Goal: Information Seeking & Learning: Learn about a topic

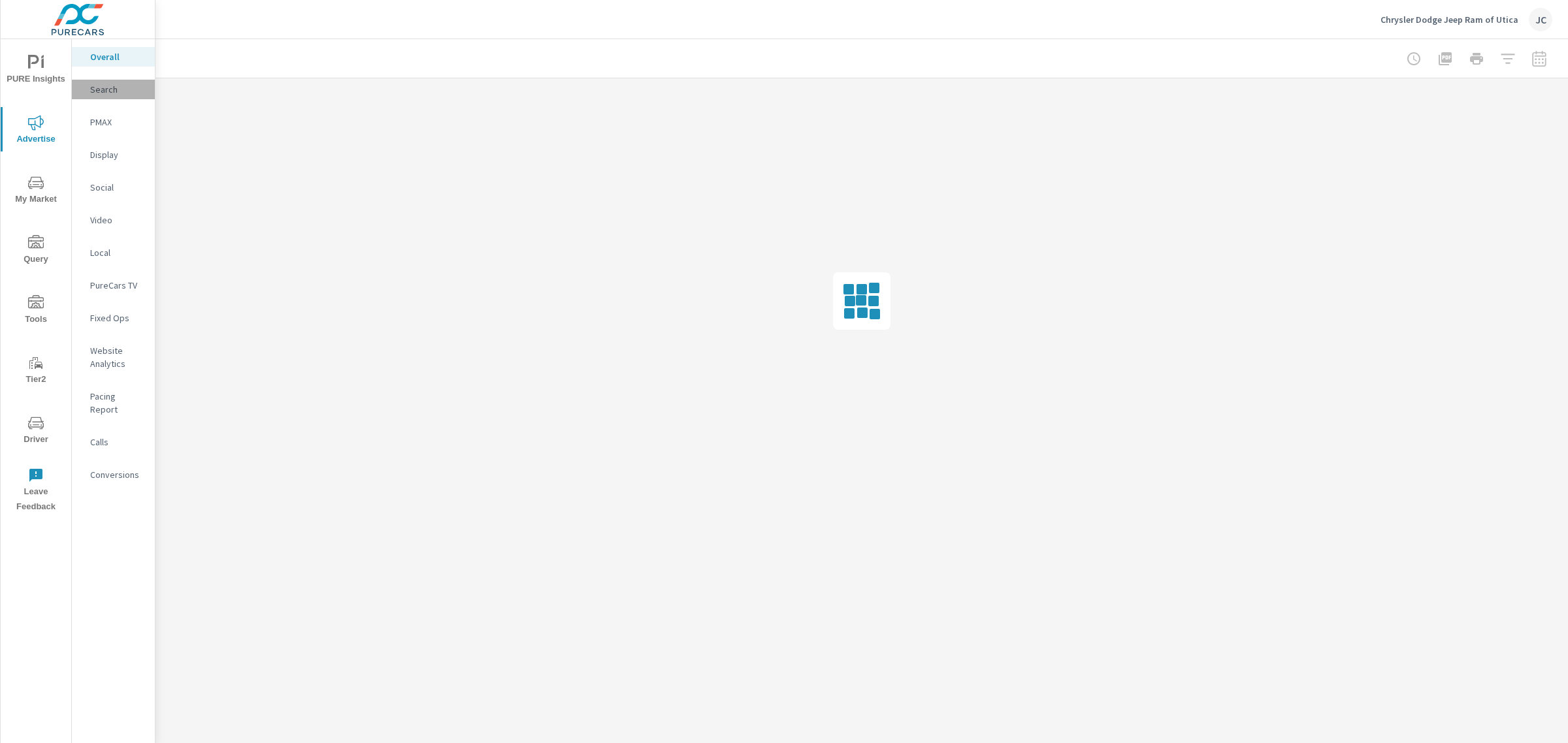
click at [112, 90] on p "Search" at bounding box center [117, 89] width 54 height 13
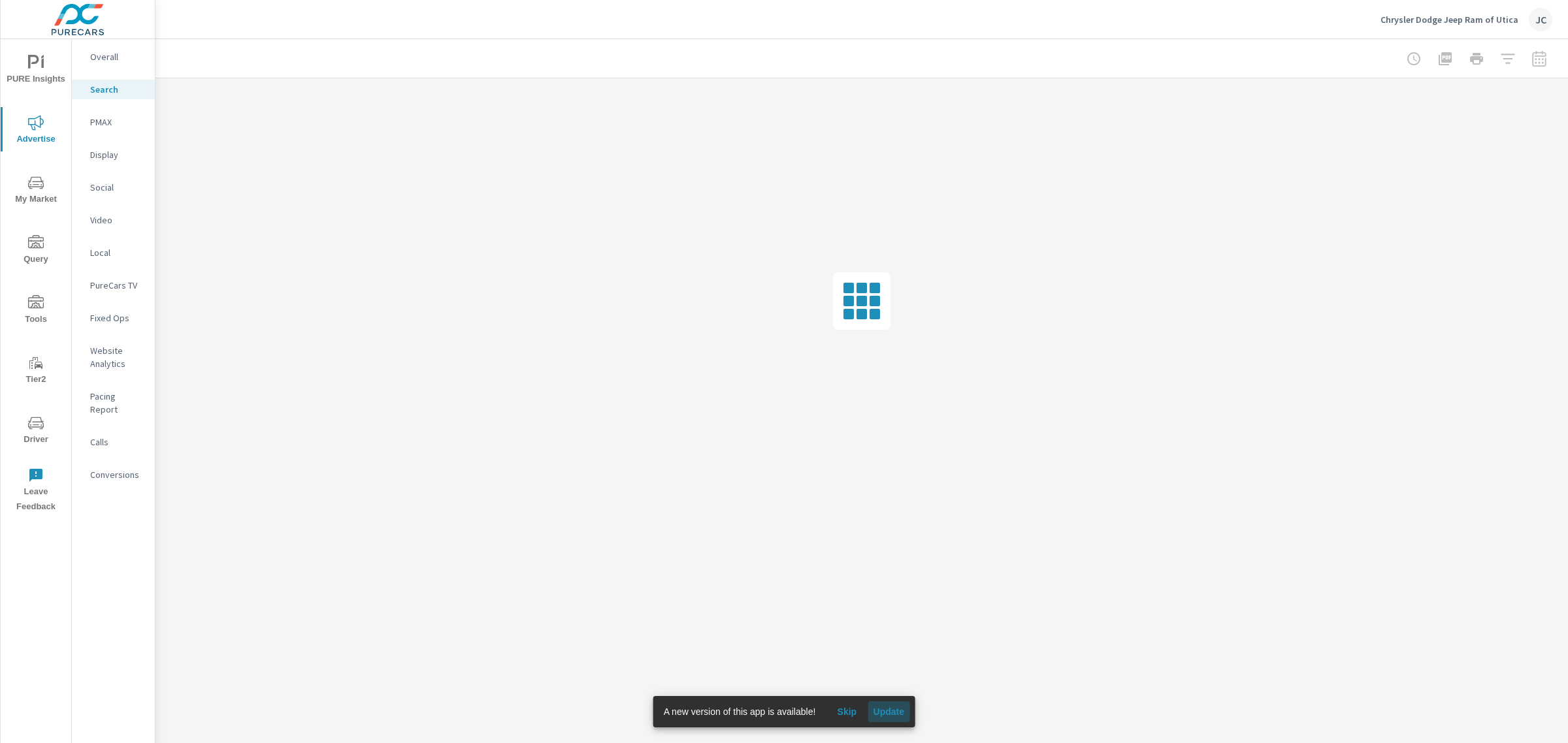
click at [890, 706] on span "Update" at bounding box center [888, 712] width 31 height 12
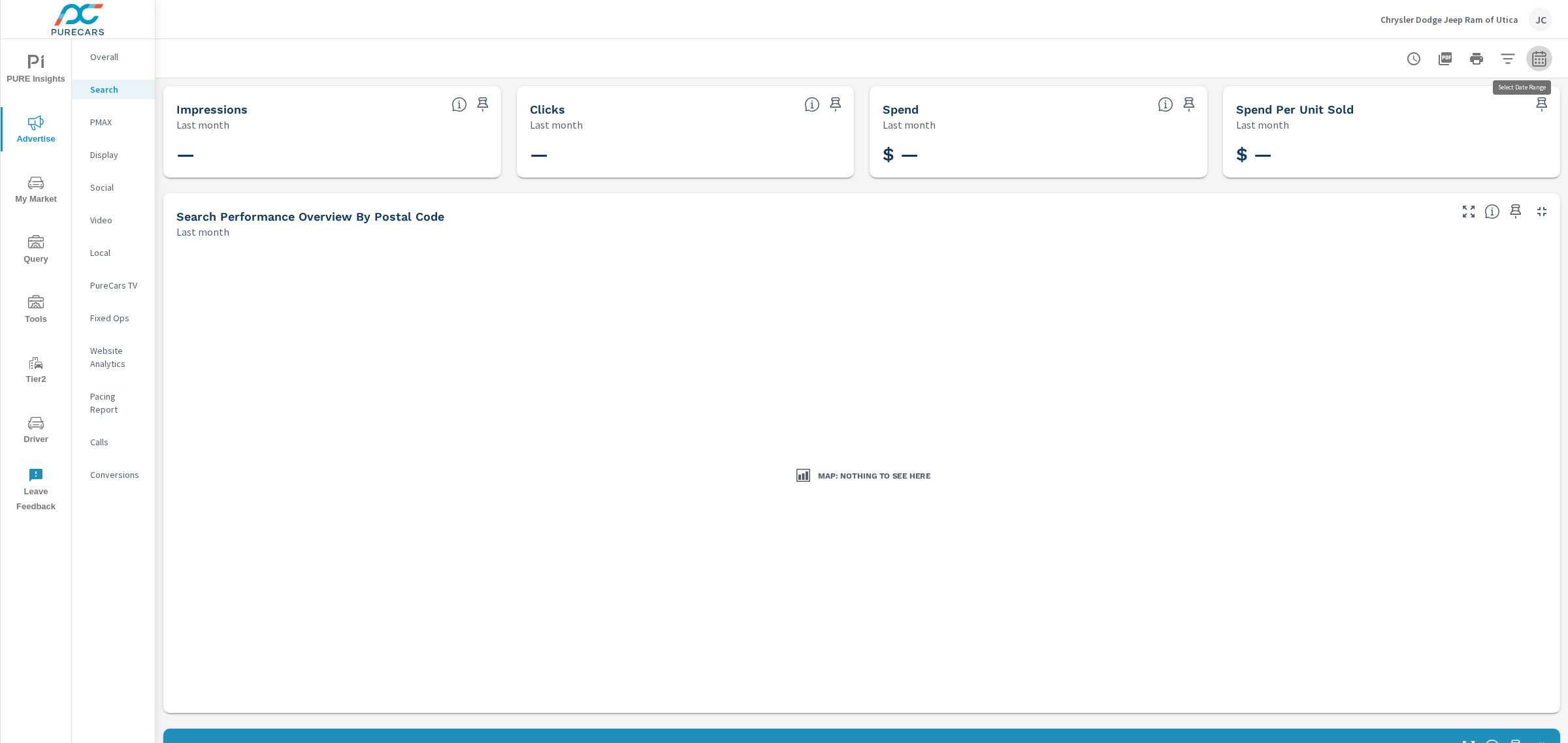
click at [1533, 61] on icon "button" at bounding box center [1539, 58] width 14 height 16
select select "Last month"
click at [596, 307] on div "Map: Nothing to see here" at bounding box center [861, 476] width 1386 height 464
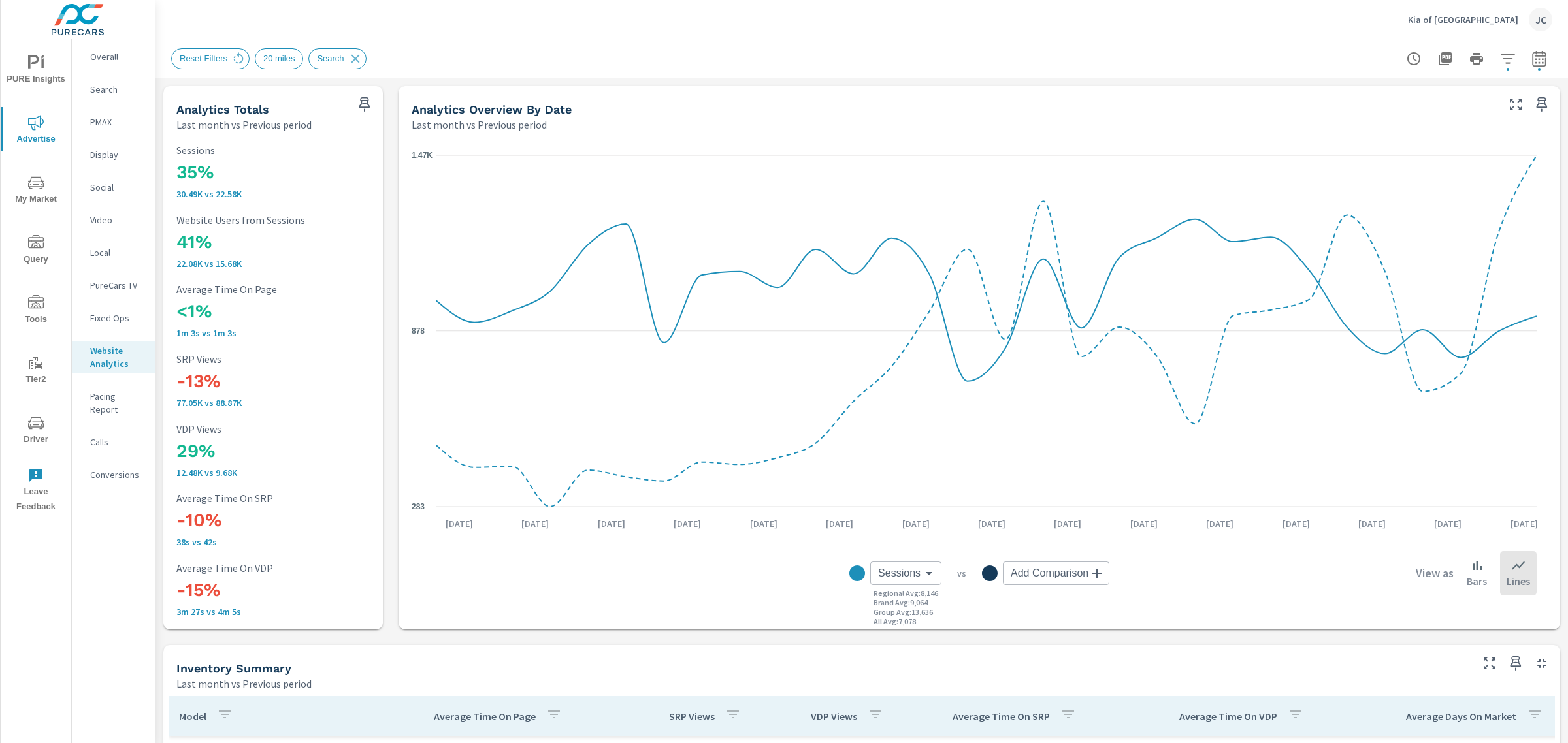
scroll to position [539, 0]
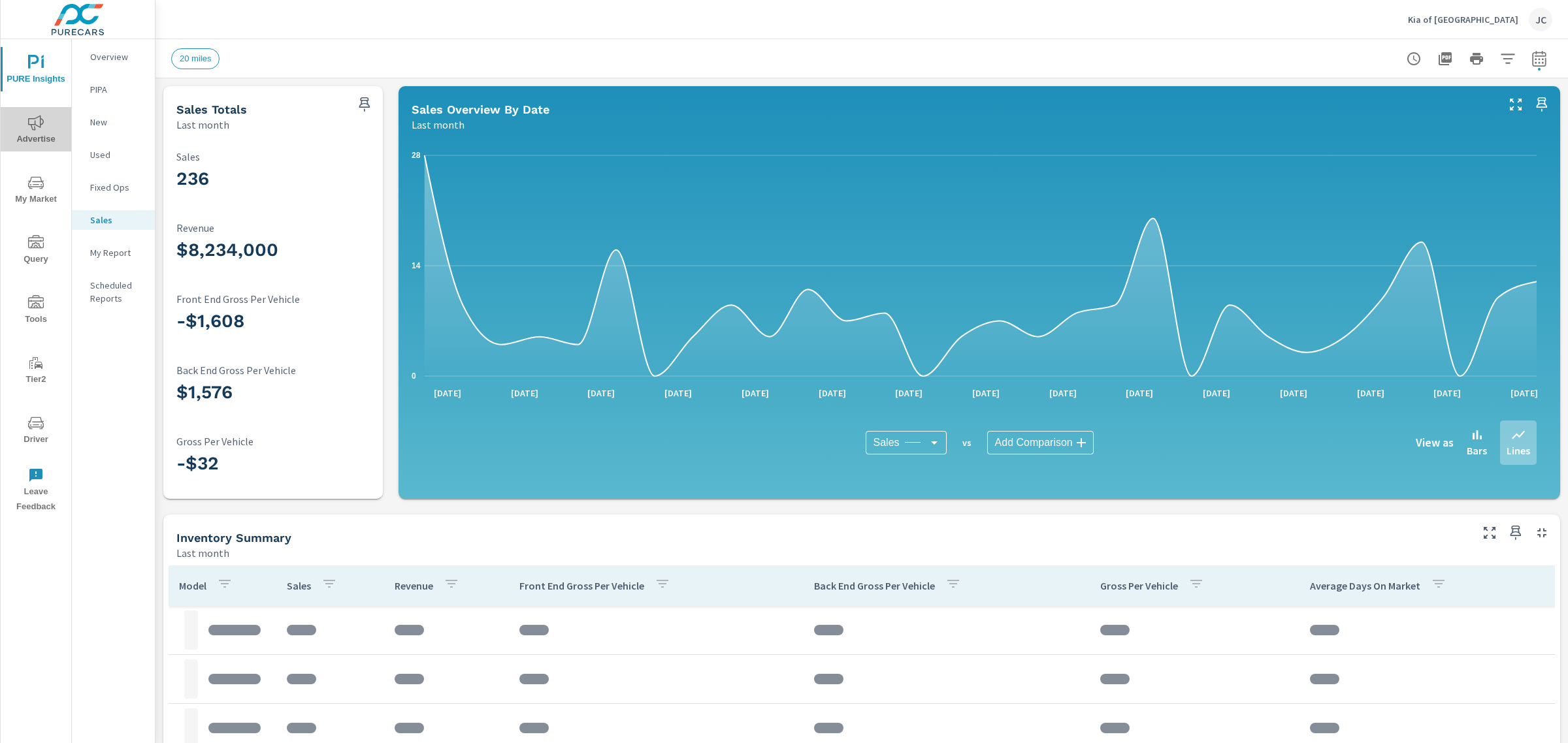
click at [37, 136] on span "Advertise" at bounding box center [36, 131] width 63 height 32
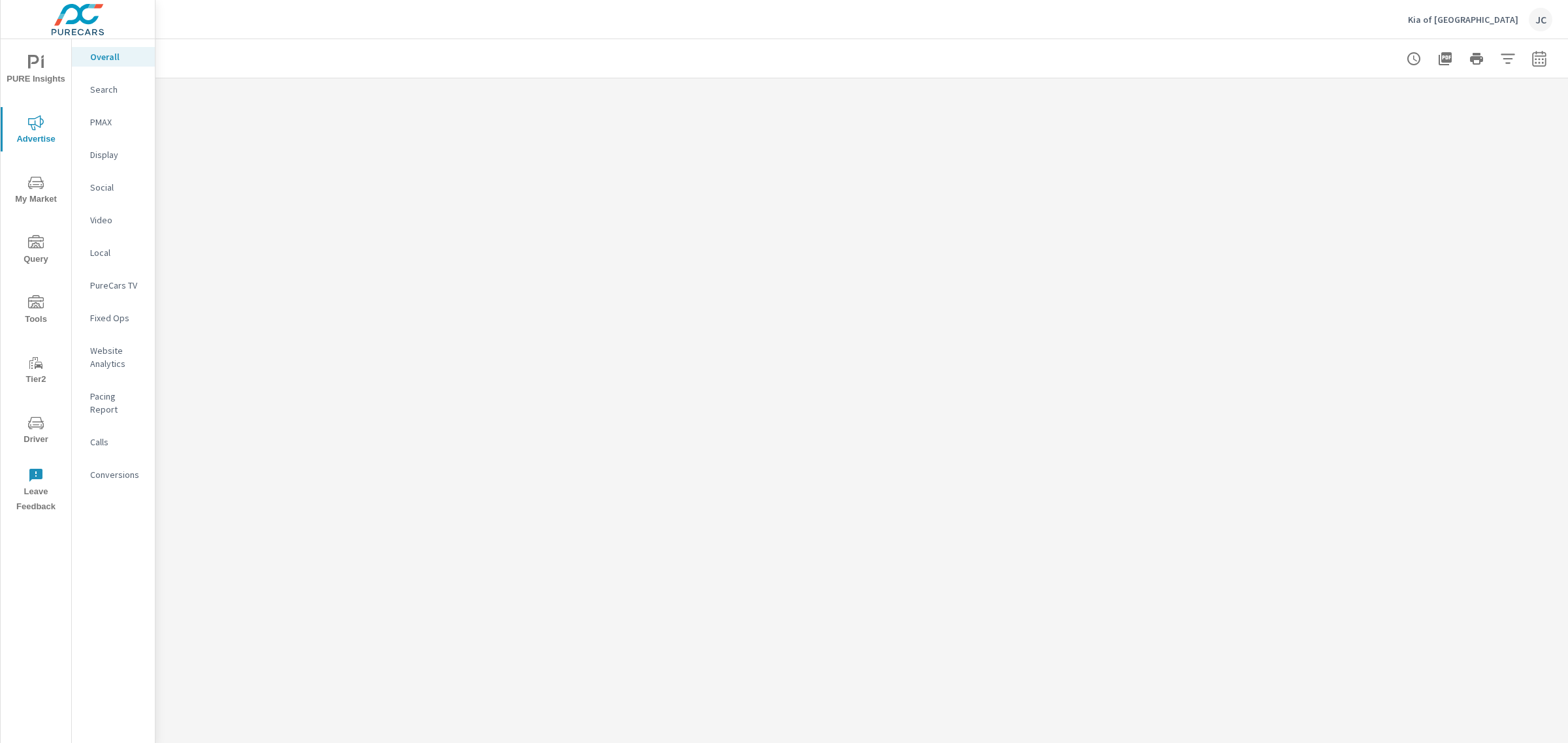
click at [114, 354] on p "Website Analytics" at bounding box center [117, 357] width 54 height 26
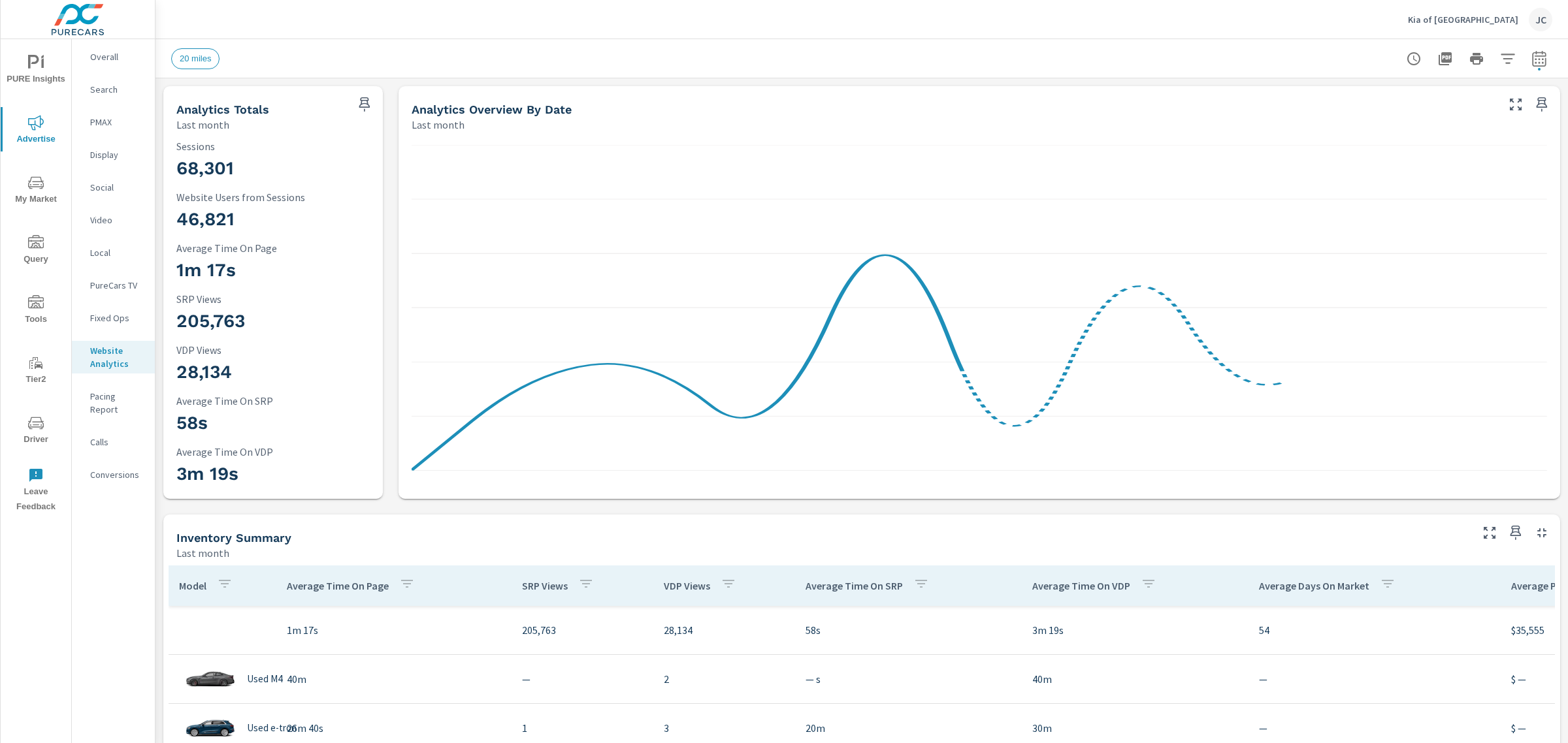
scroll to position [539, 0]
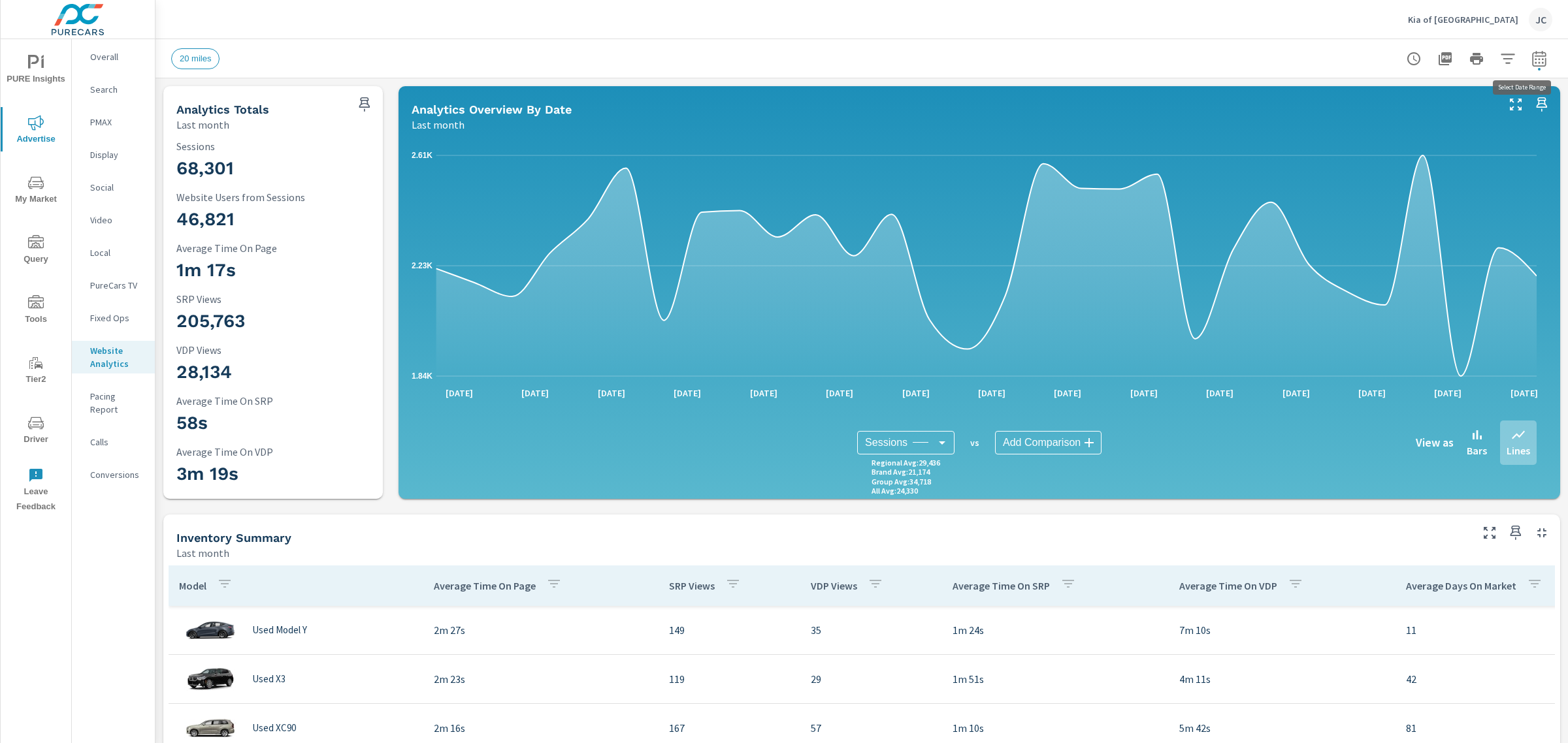
click at [1535, 59] on icon "button" at bounding box center [1539, 61] width 8 height 5
select select "Last month"
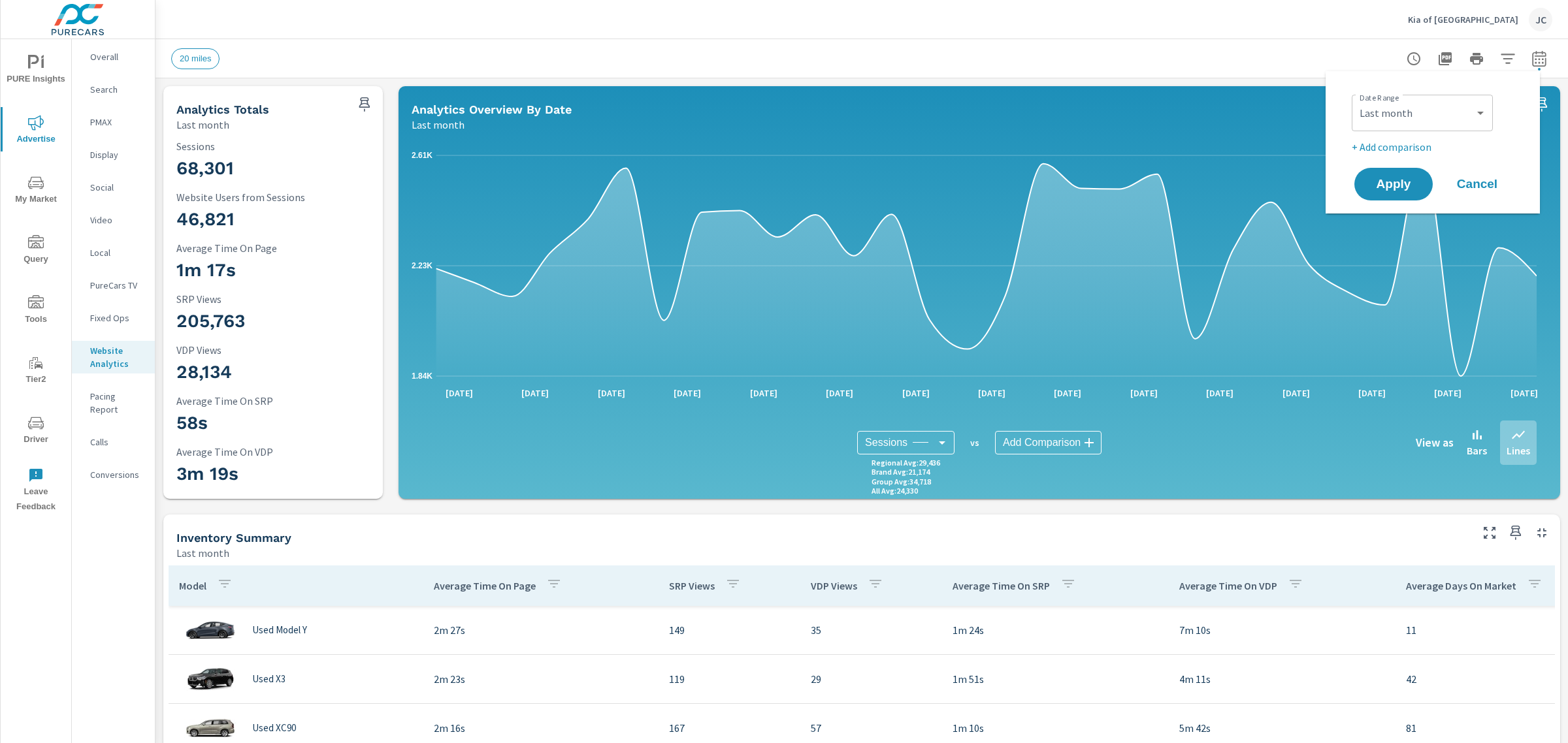
click at [1399, 144] on p "+ Add comparison" at bounding box center [1435, 146] width 168 height 16
select select "Previous period"
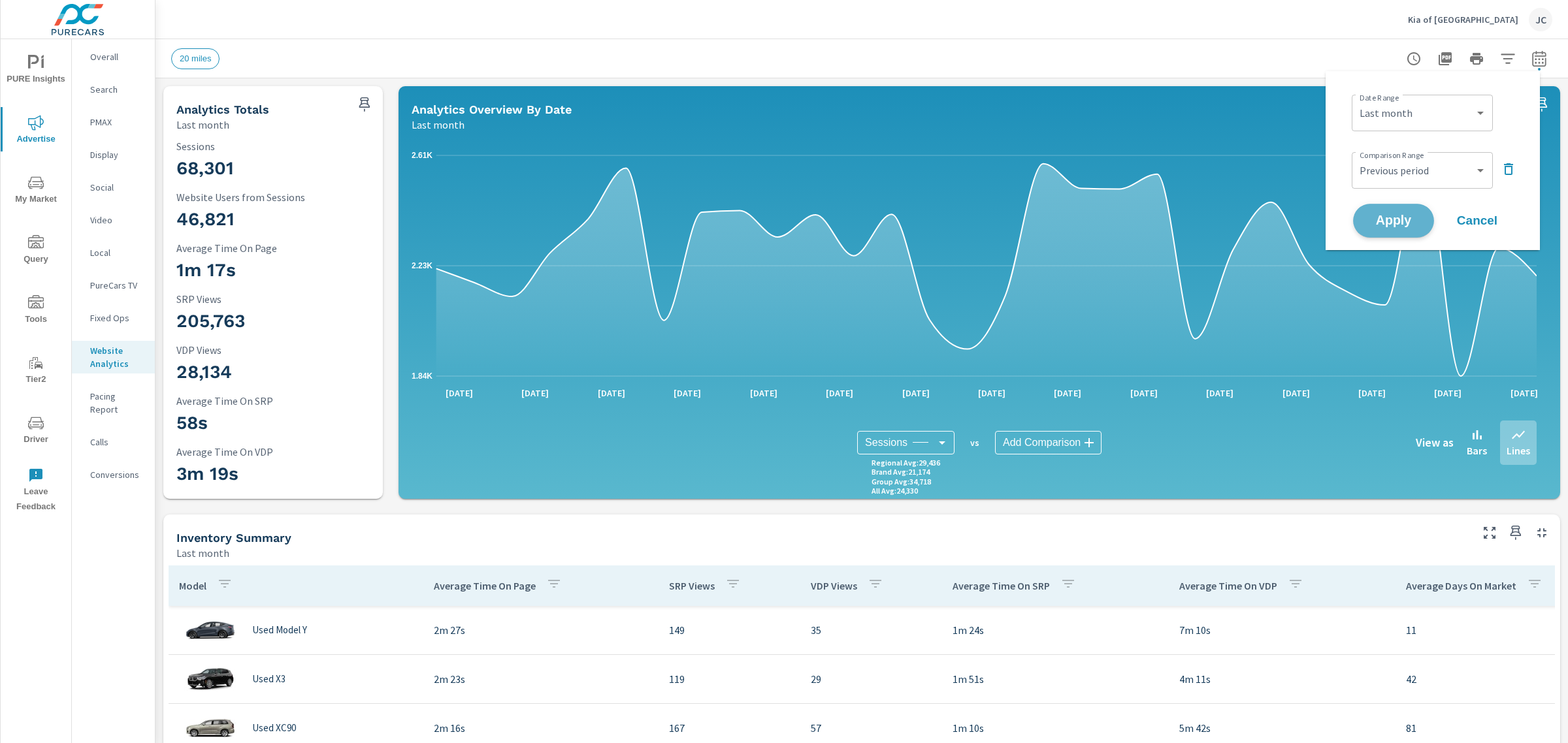
click at [1385, 216] on span "Apply" at bounding box center [1394, 221] width 54 height 12
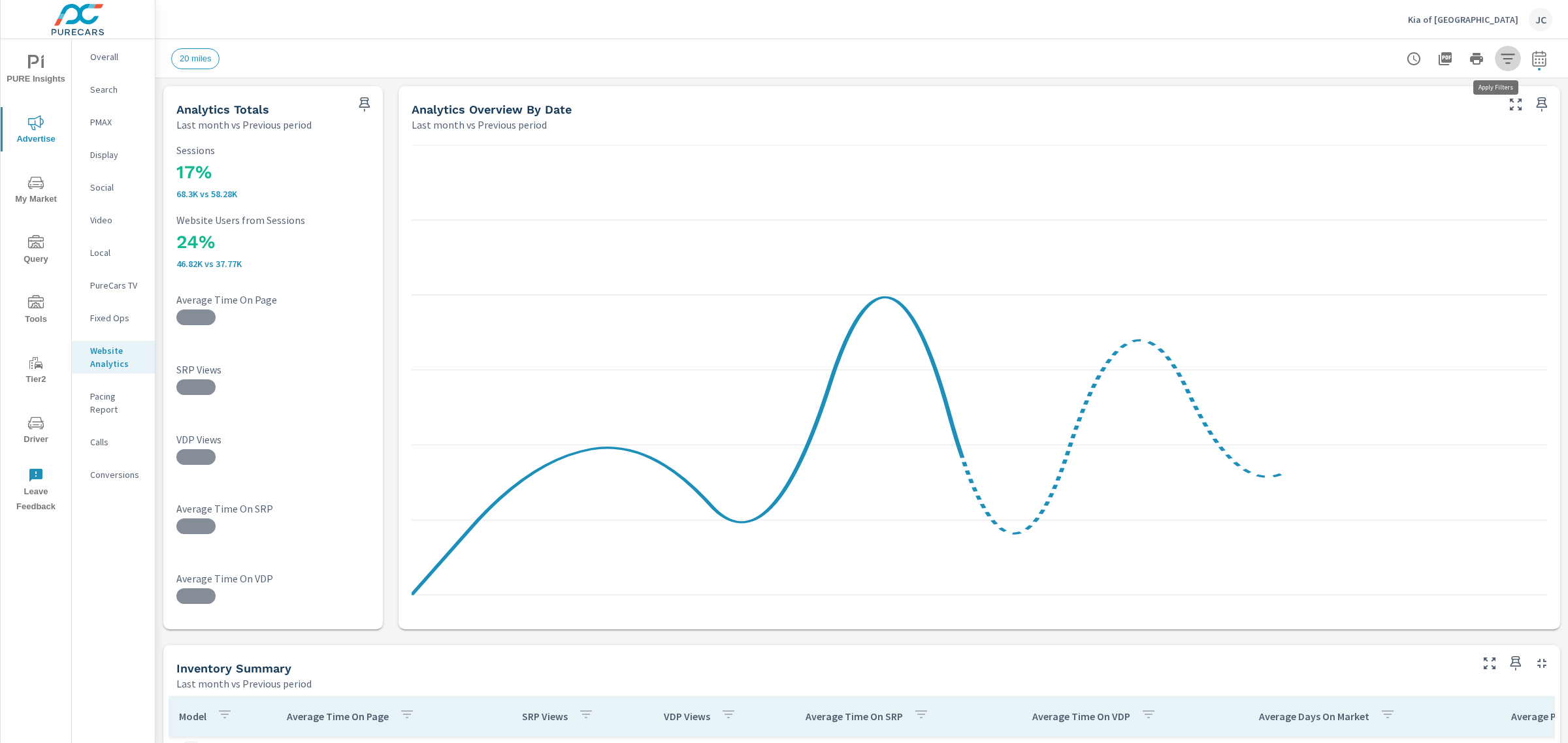
click at [1500, 60] on icon "button" at bounding box center [1507, 59] width 16 height 16
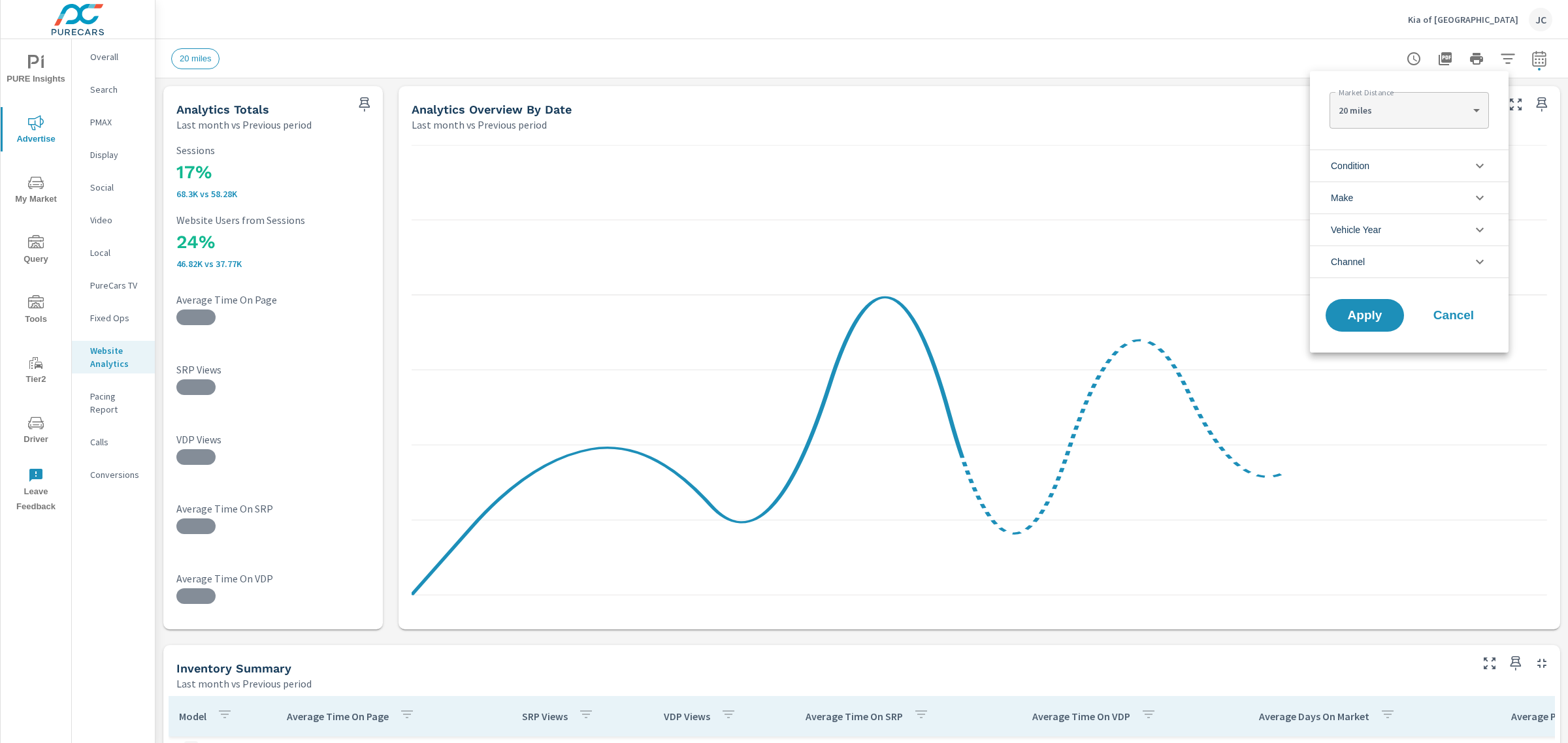
click at [1449, 168] on li "Condition" at bounding box center [1409, 165] width 199 height 32
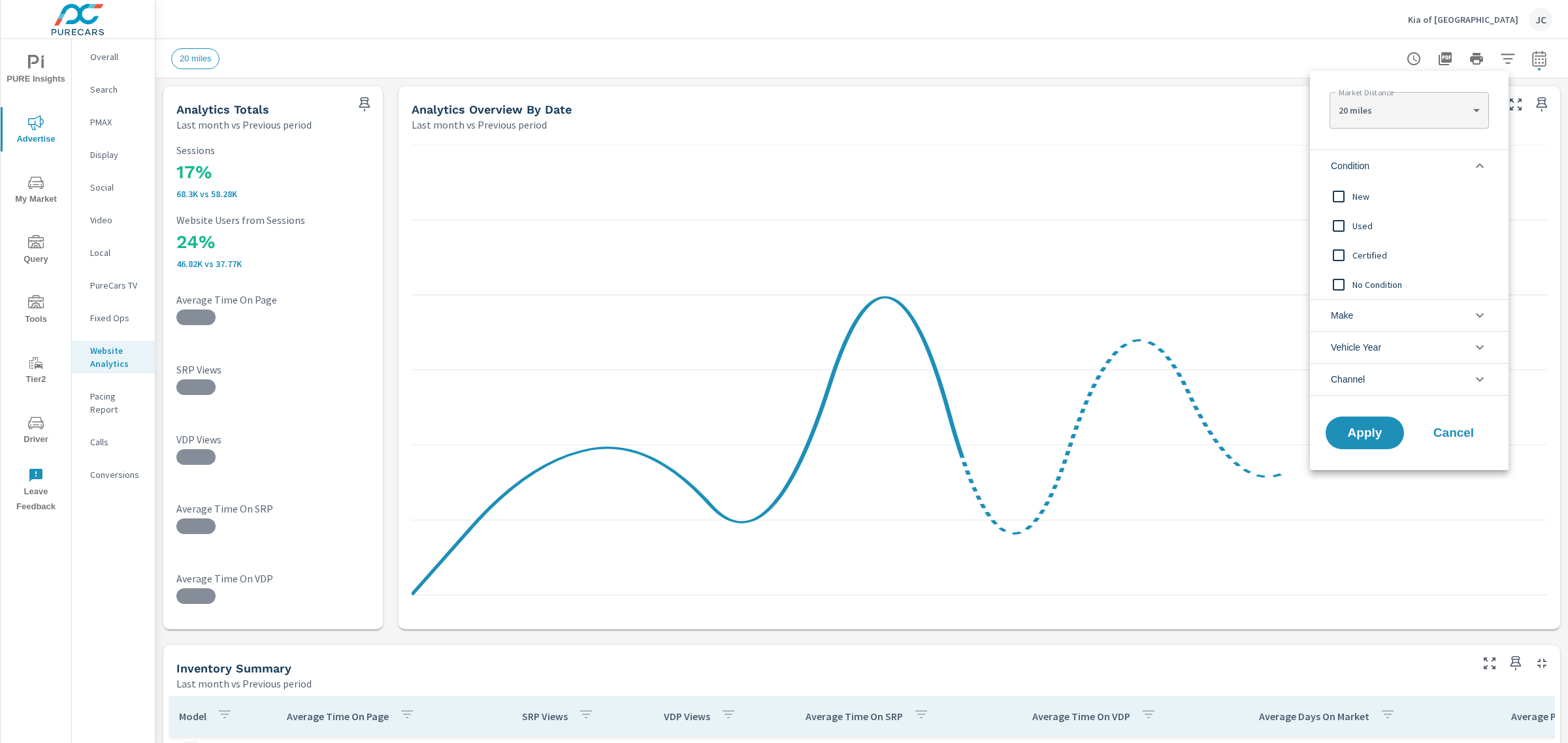
click at [1336, 195] on input "filter options" at bounding box center [1338, 197] width 27 height 27
click at [1360, 439] on span "Apply" at bounding box center [1364, 433] width 54 height 12
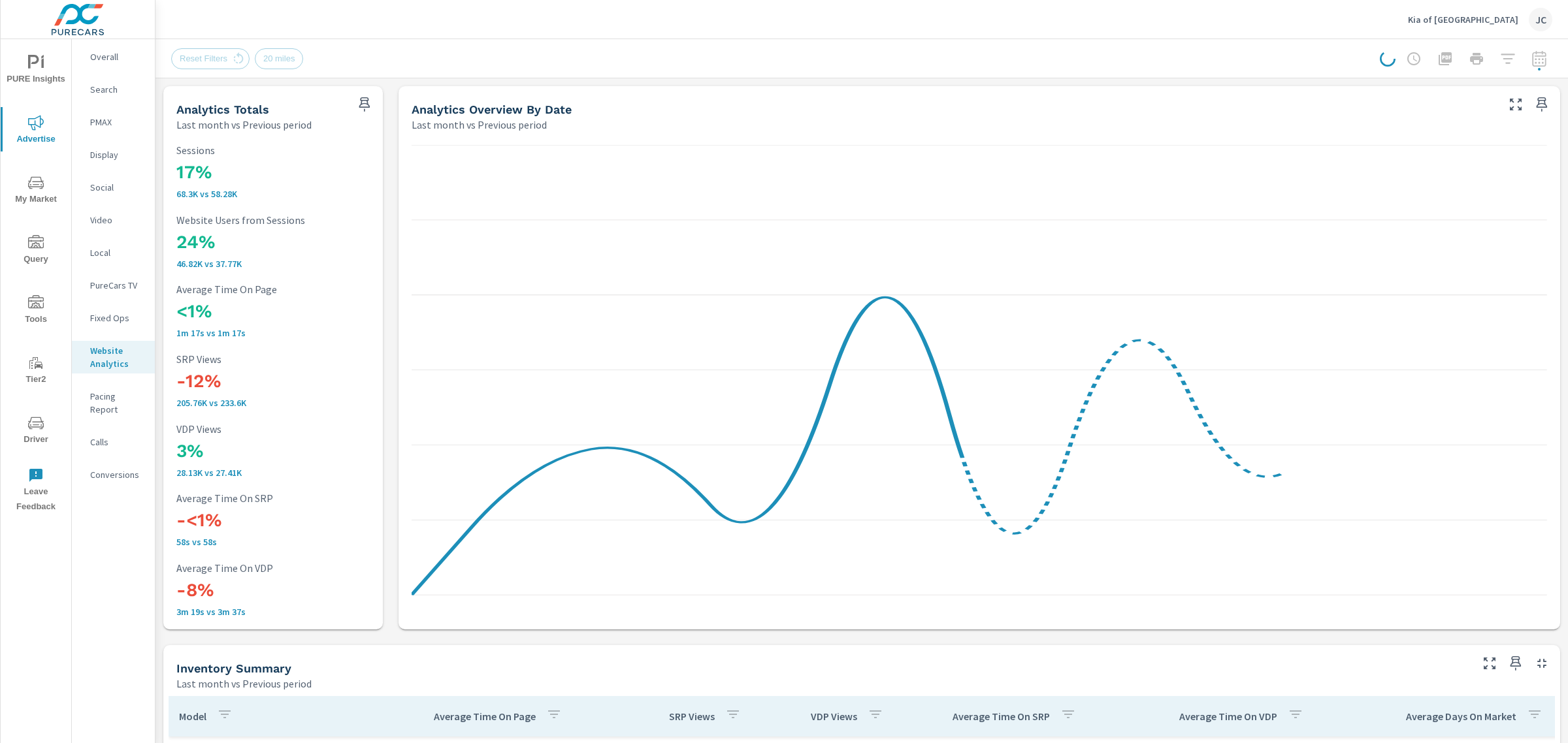
scroll to position [539, 0]
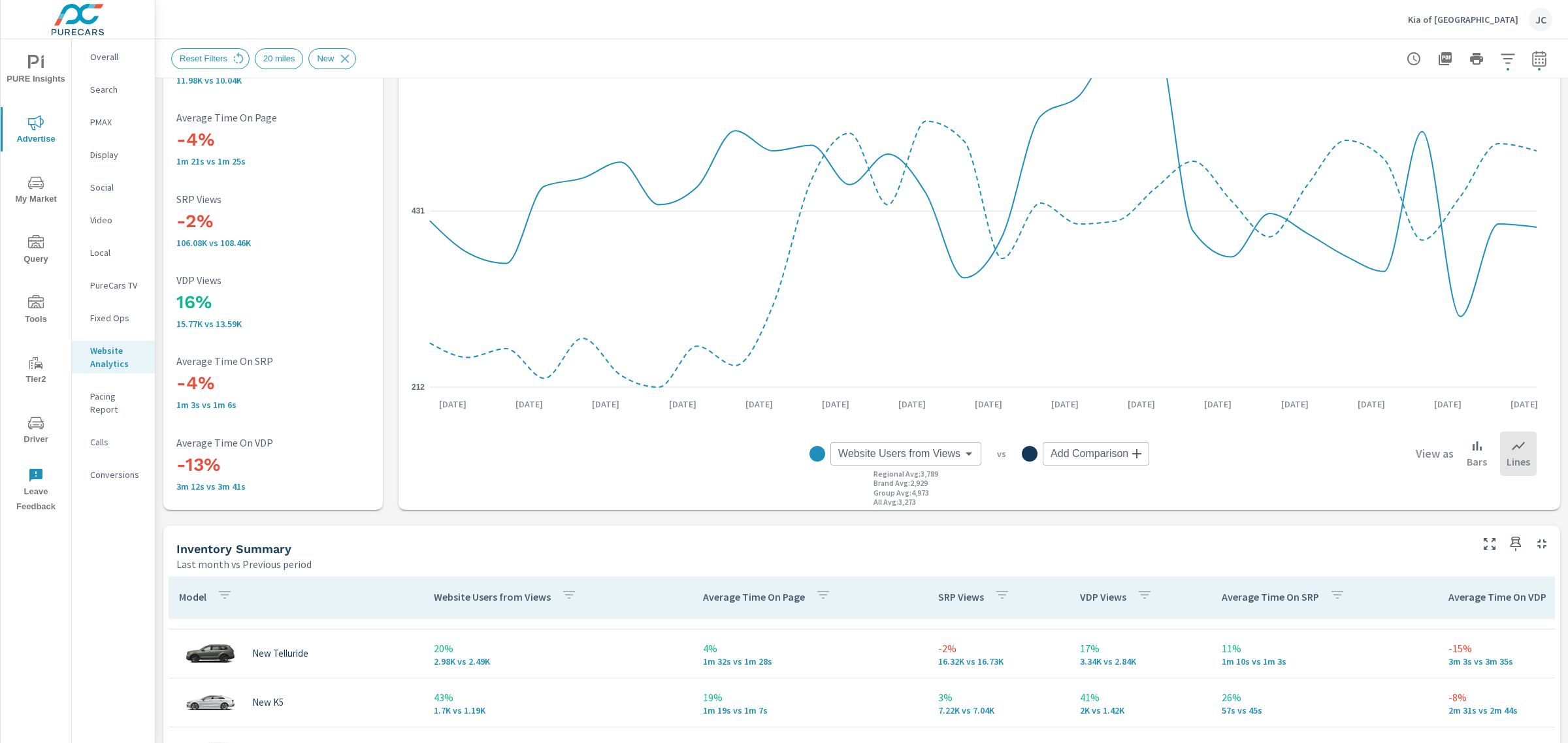
scroll to position [82, 0]
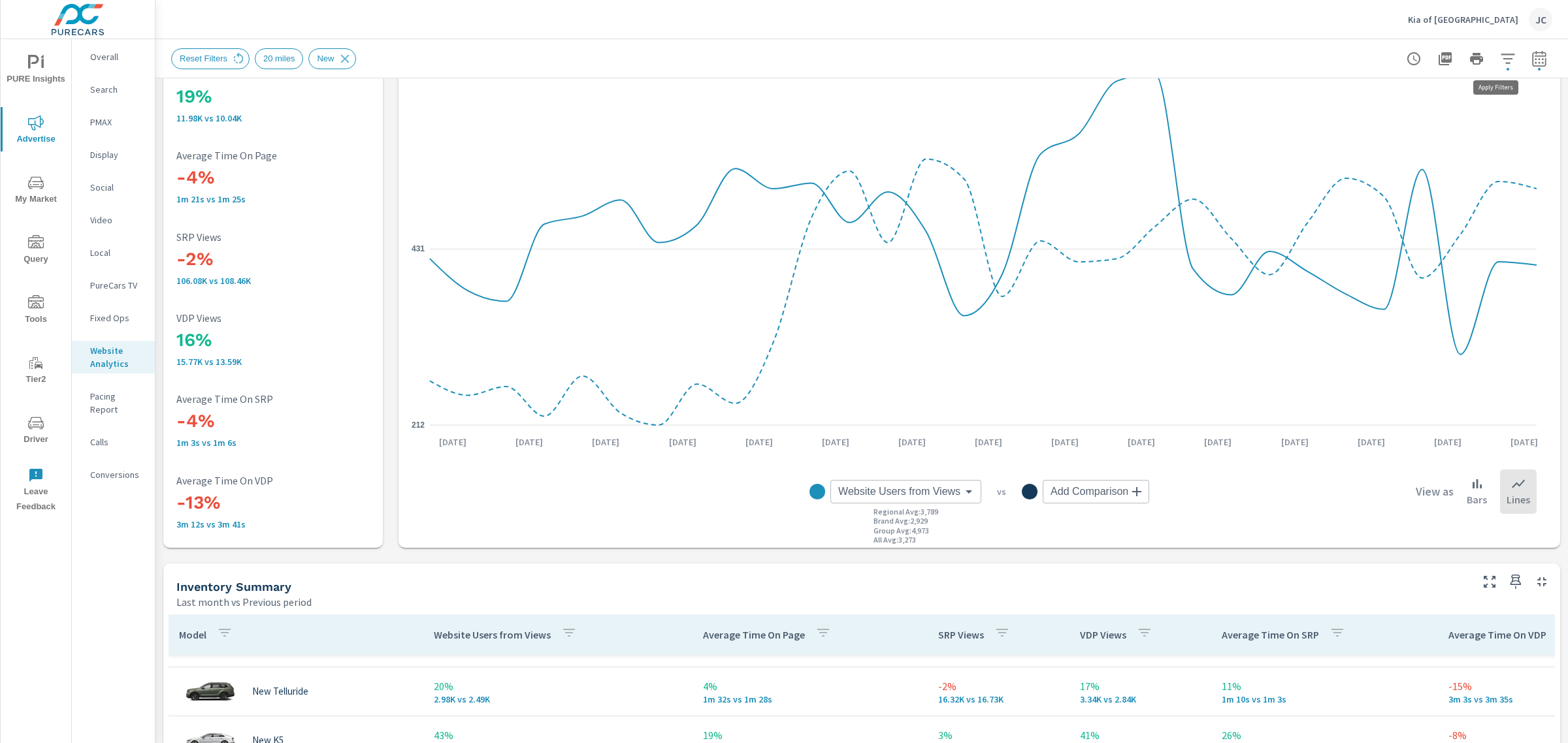
click at [1501, 59] on icon "button" at bounding box center [1507, 59] width 14 height 10
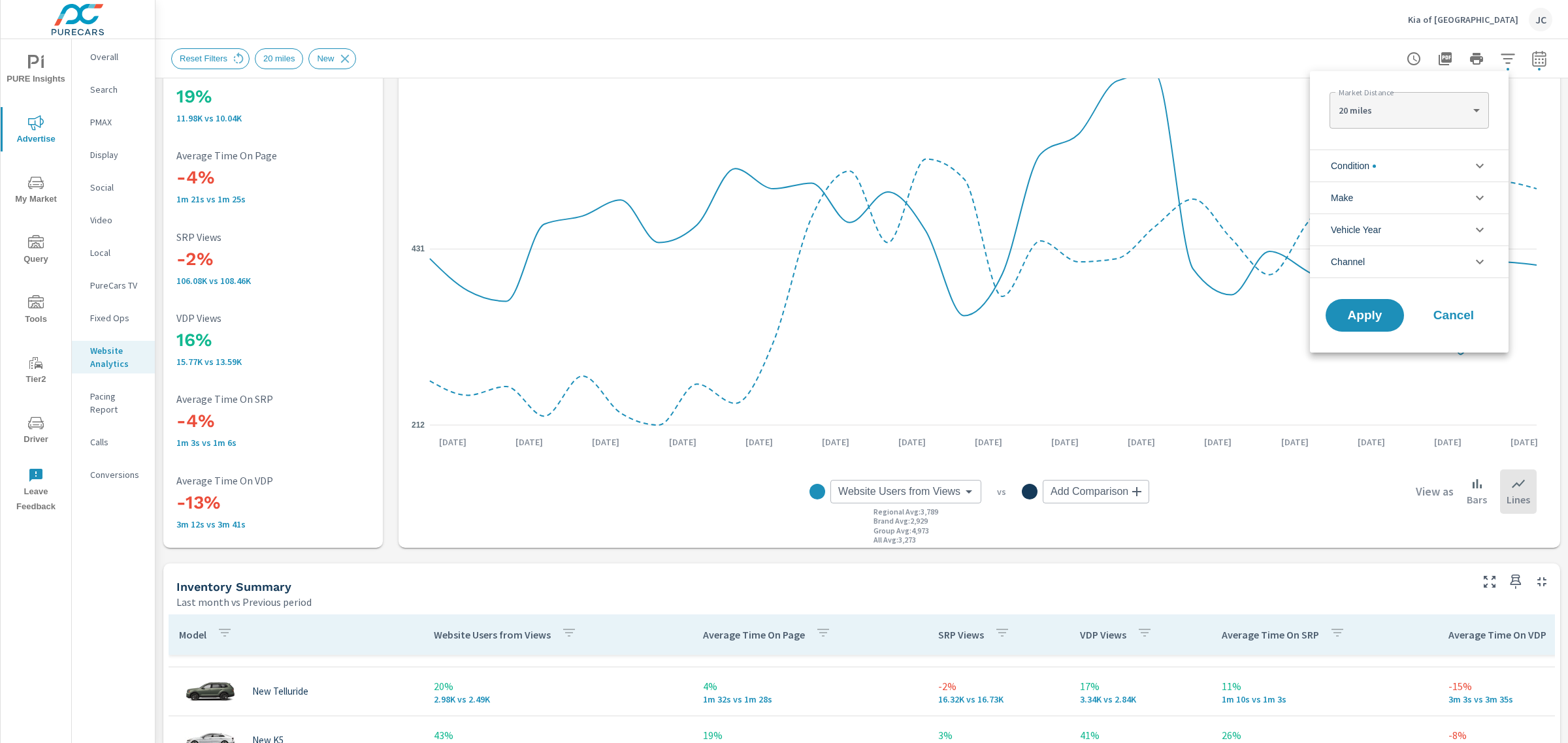
click at [941, 154] on div at bounding box center [784, 371] width 1568 height 743
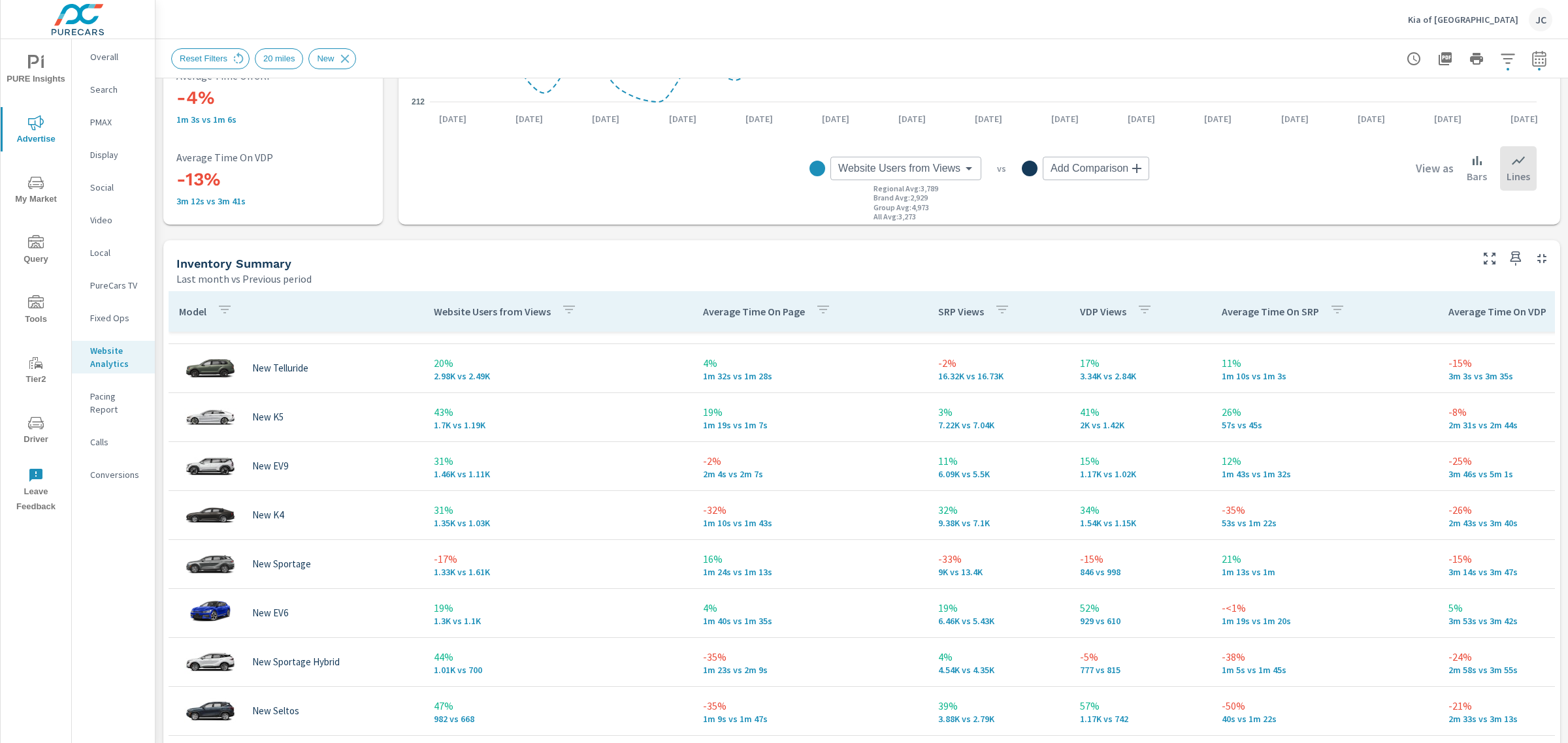
scroll to position [408, 0]
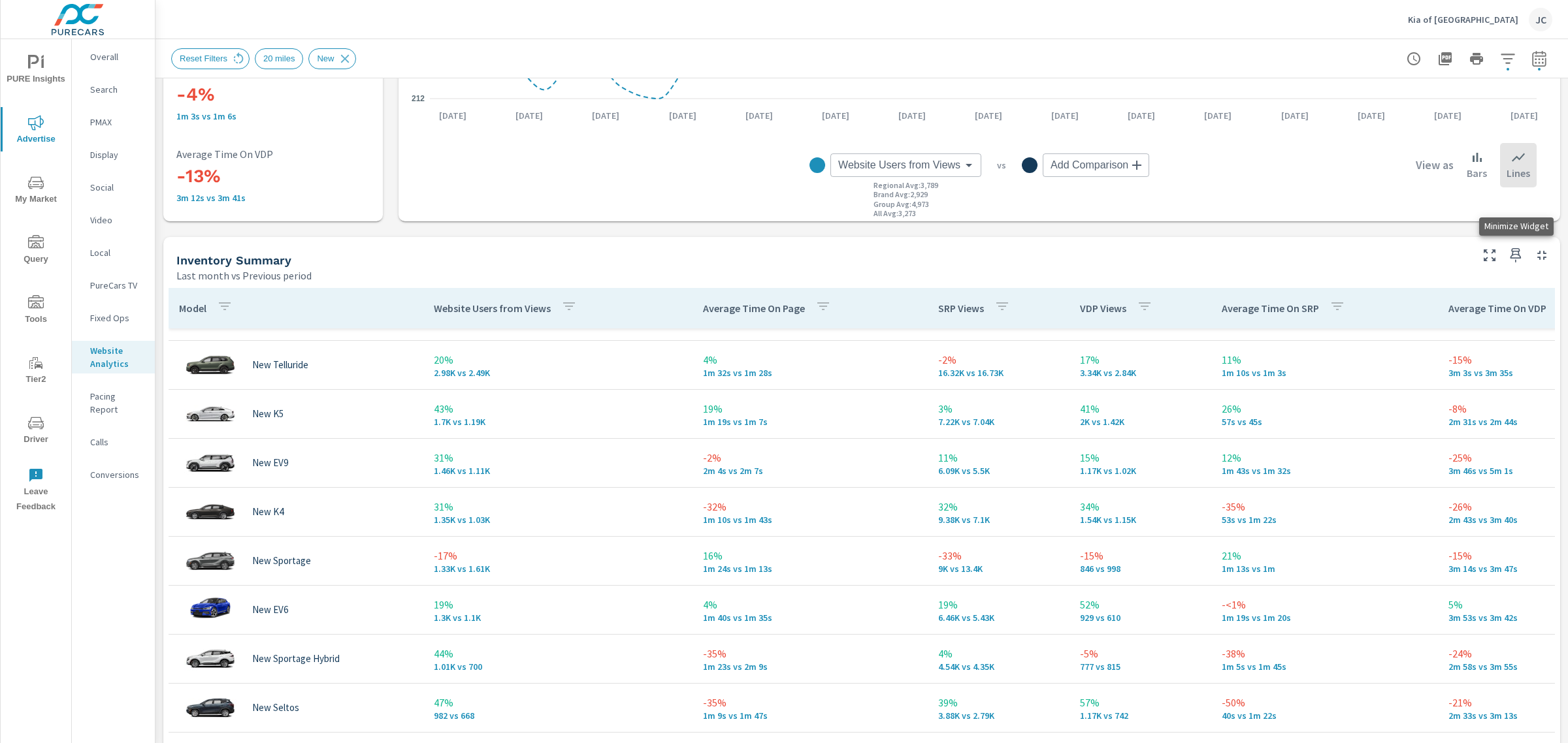
click at [1537, 258] on icon "button" at bounding box center [1541, 255] width 9 height 9
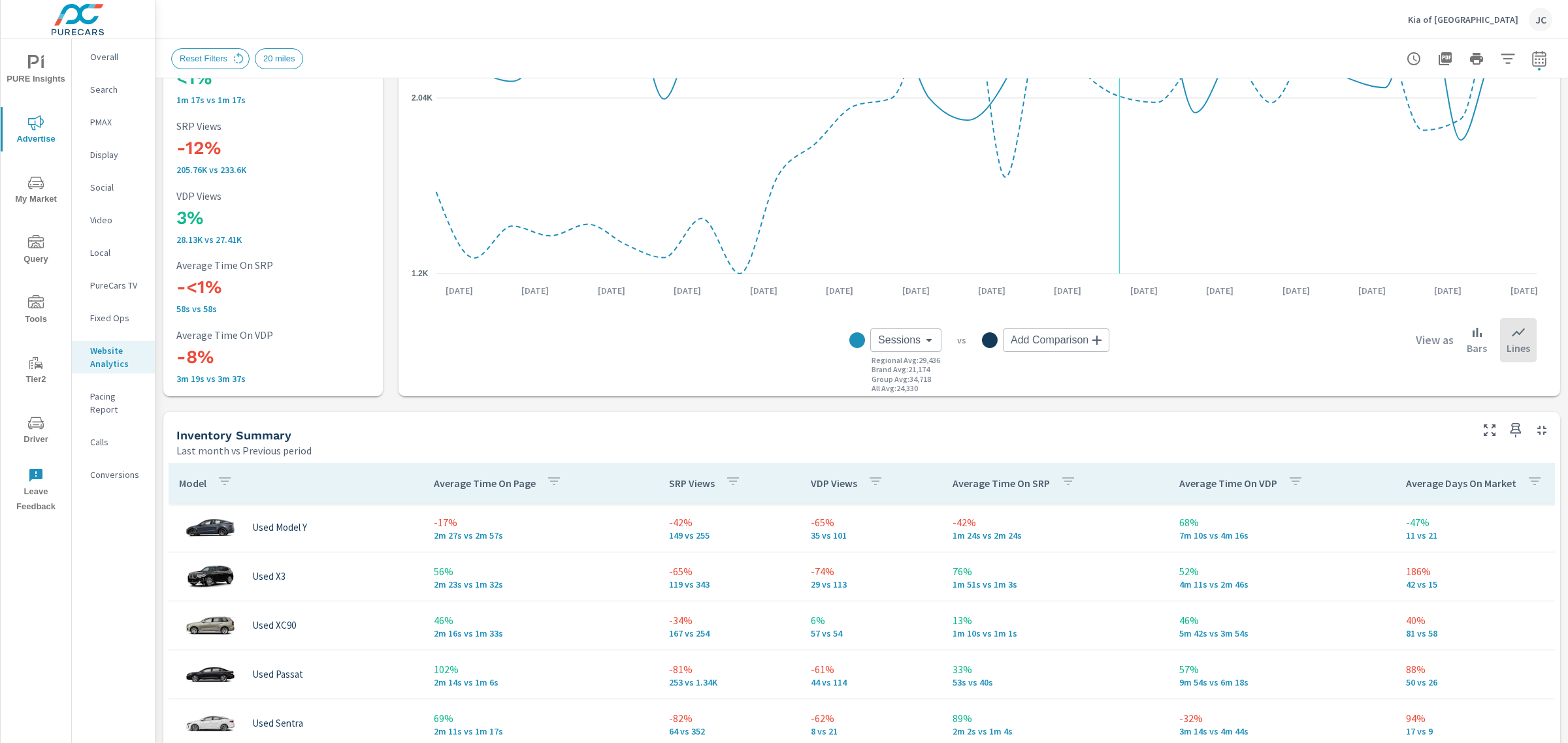
scroll to position [245, 0]
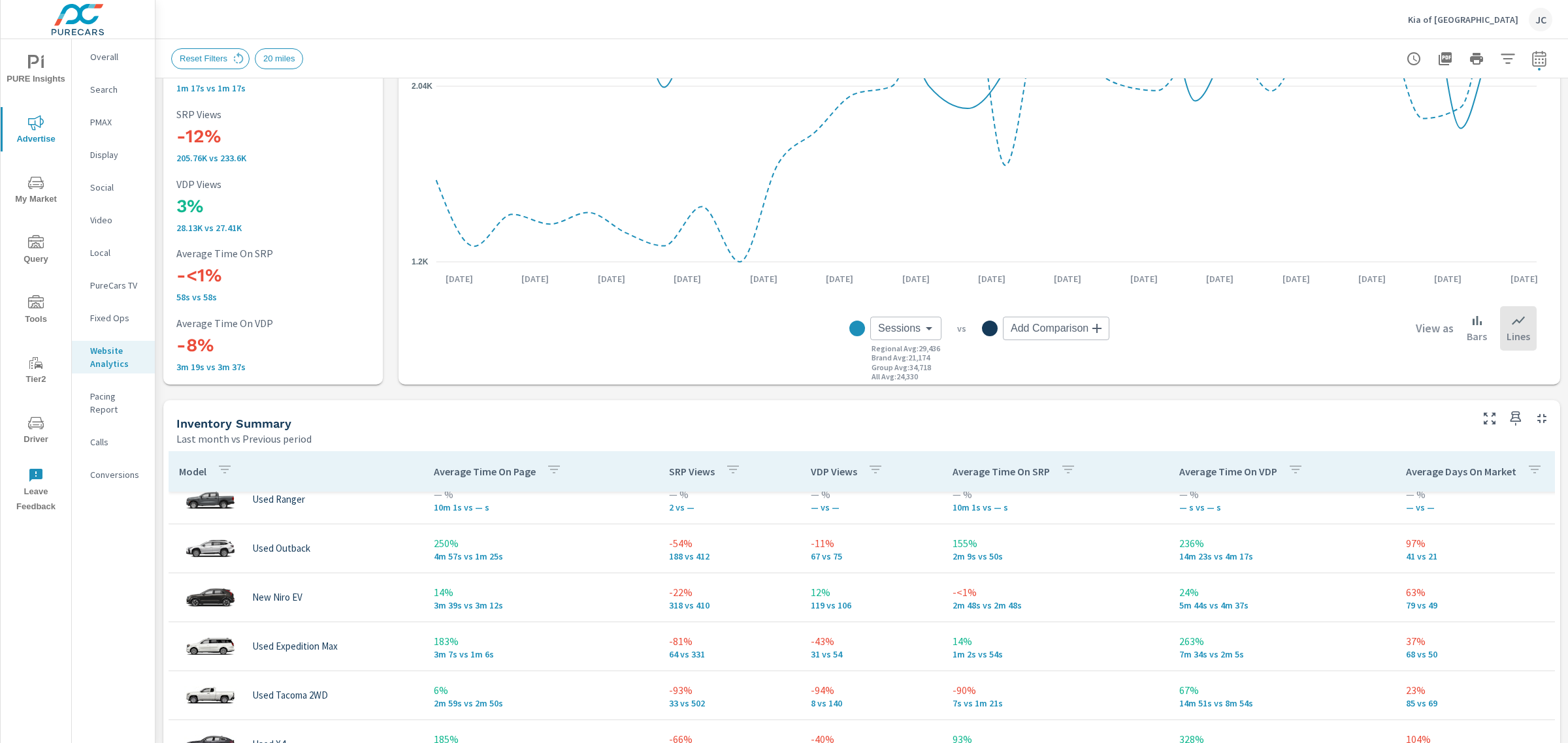
scroll to position [5, 0]
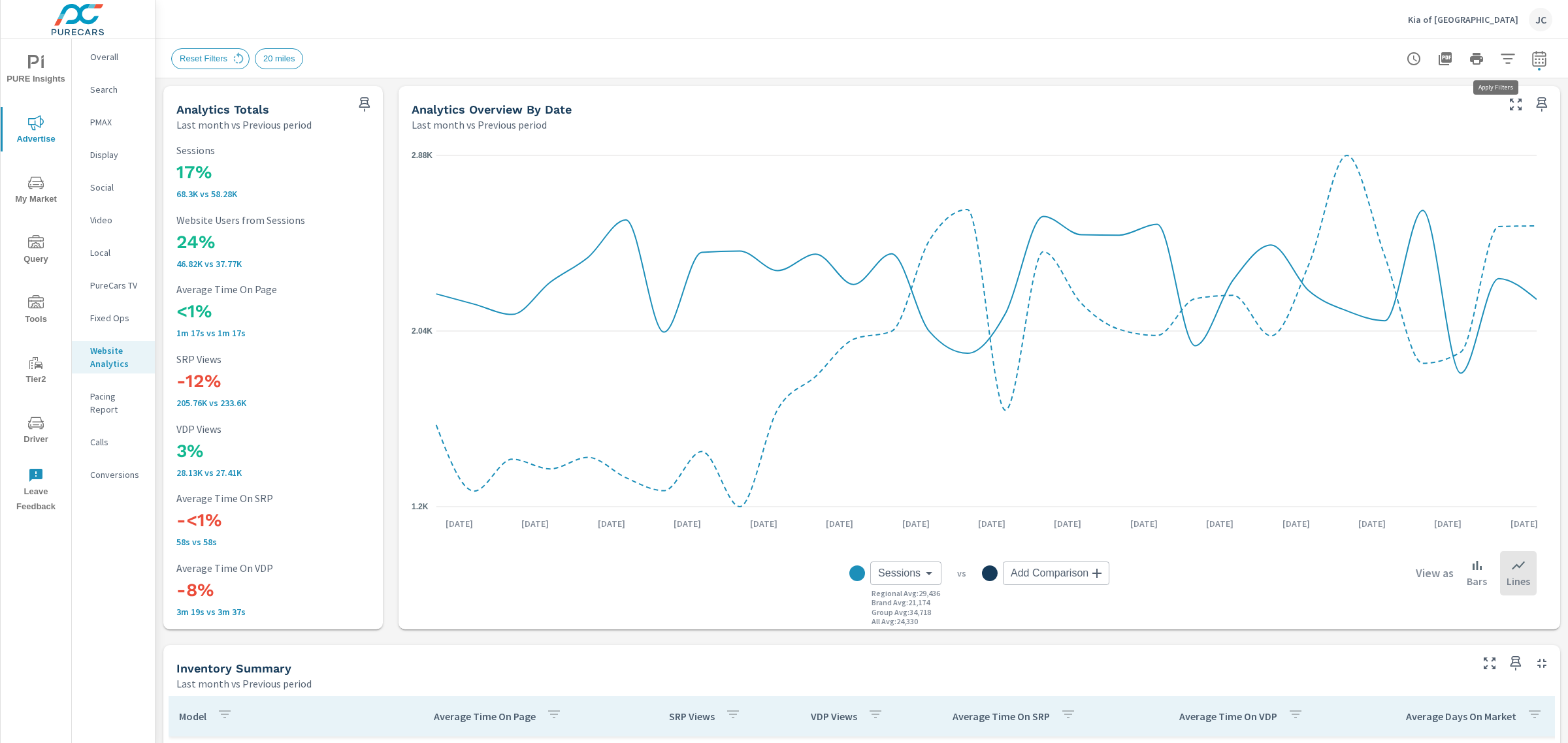
click at [1500, 54] on icon "button" at bounding box center [1507, 59] width 16 height 16
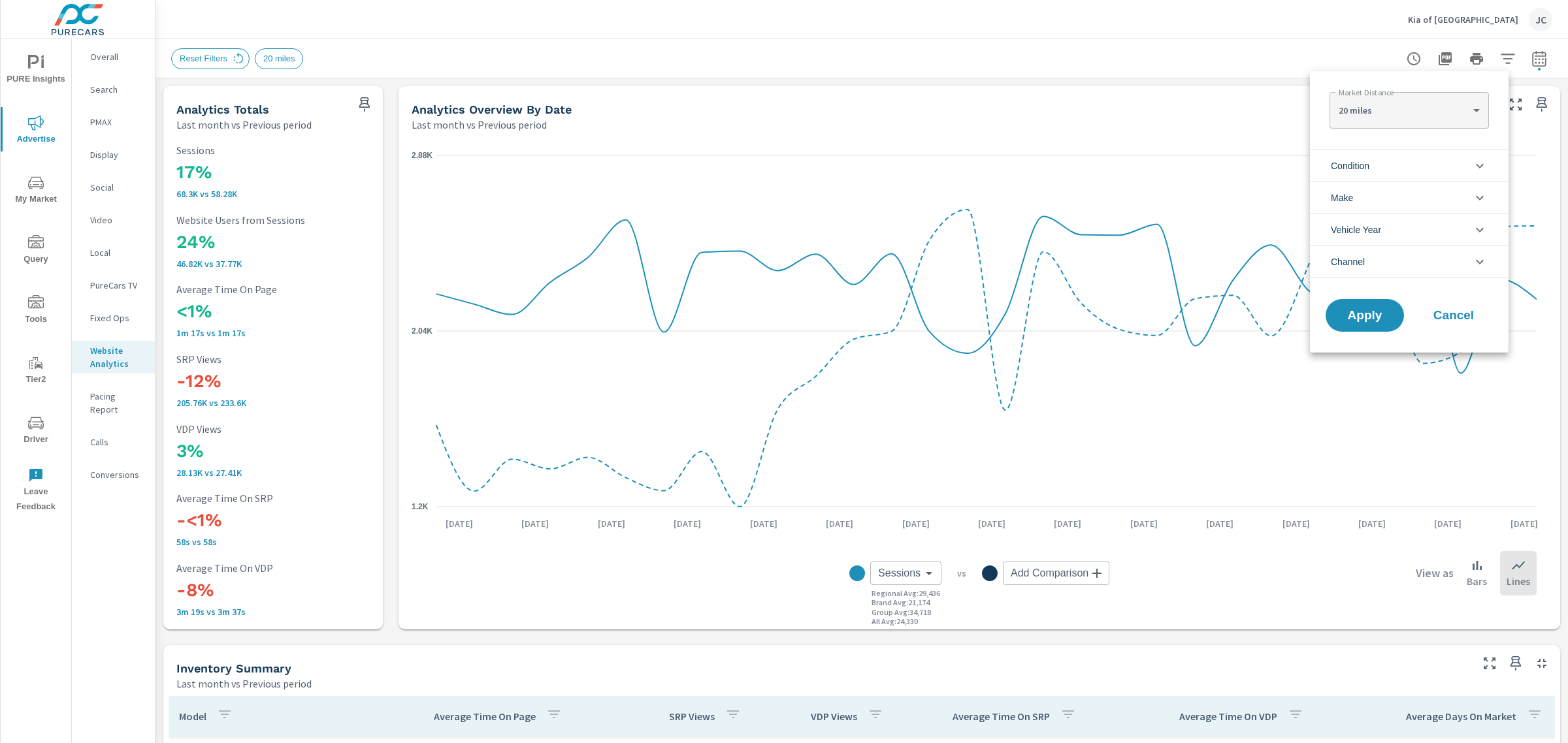
click at [1421, 168] on li "Condition" at bounding box center [1409, 165] width 199 height 32
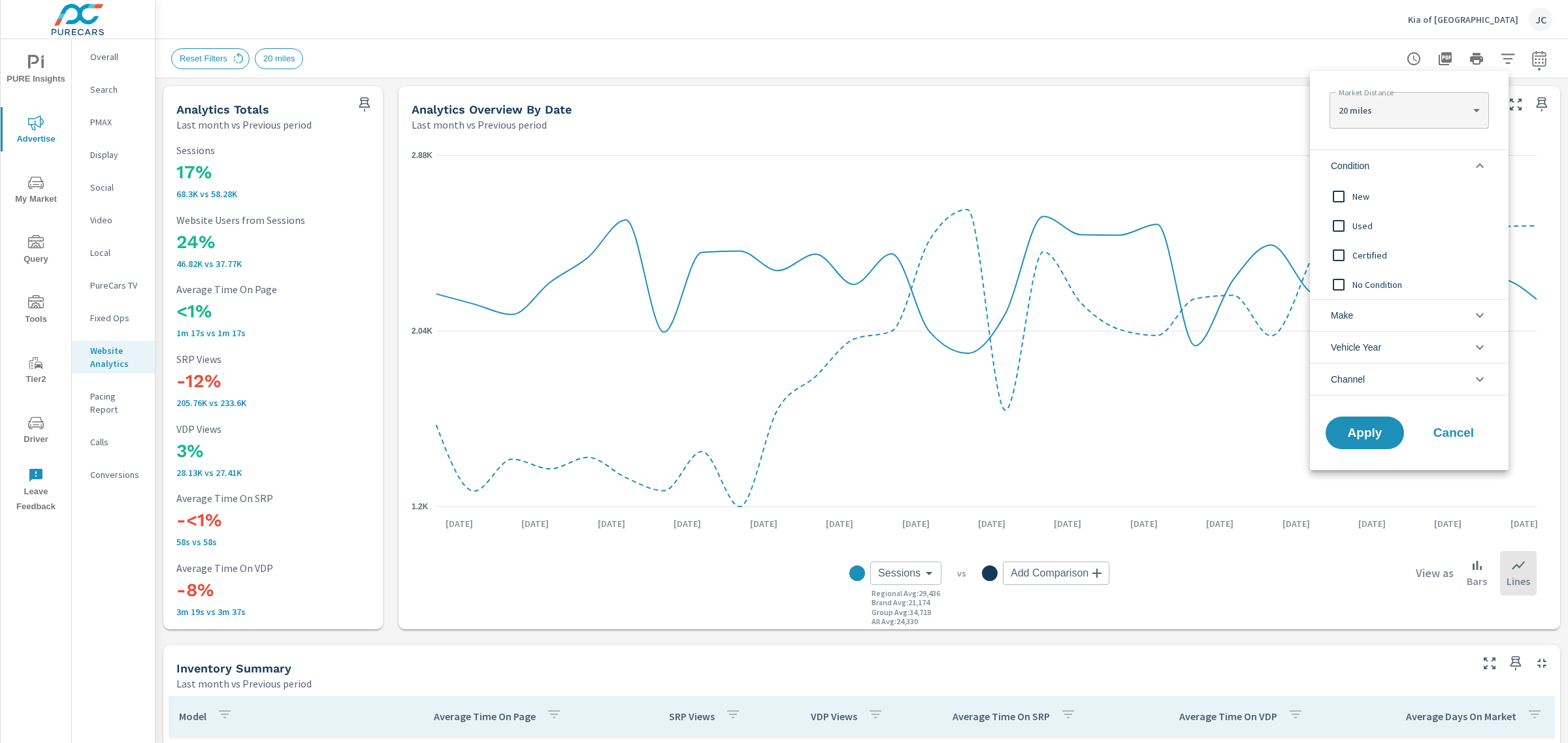
click at [1330, 200] on input "filter options" at bounding box center [1338, 197] width 27 height 27
click at [1347, 423] on button "Apply" at bounding box center [1364, 433] width 81 height 34
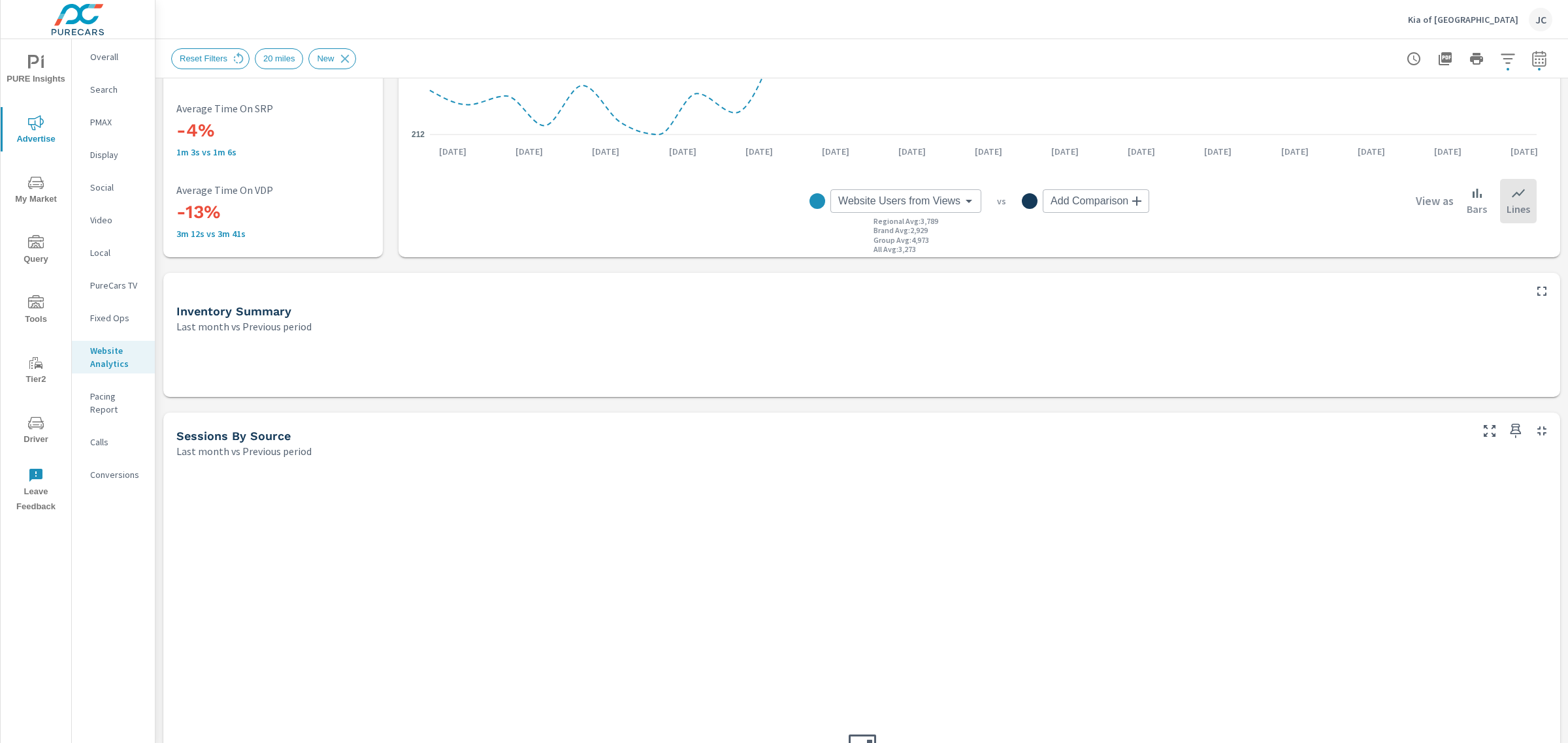
scroll to position [324, 0]
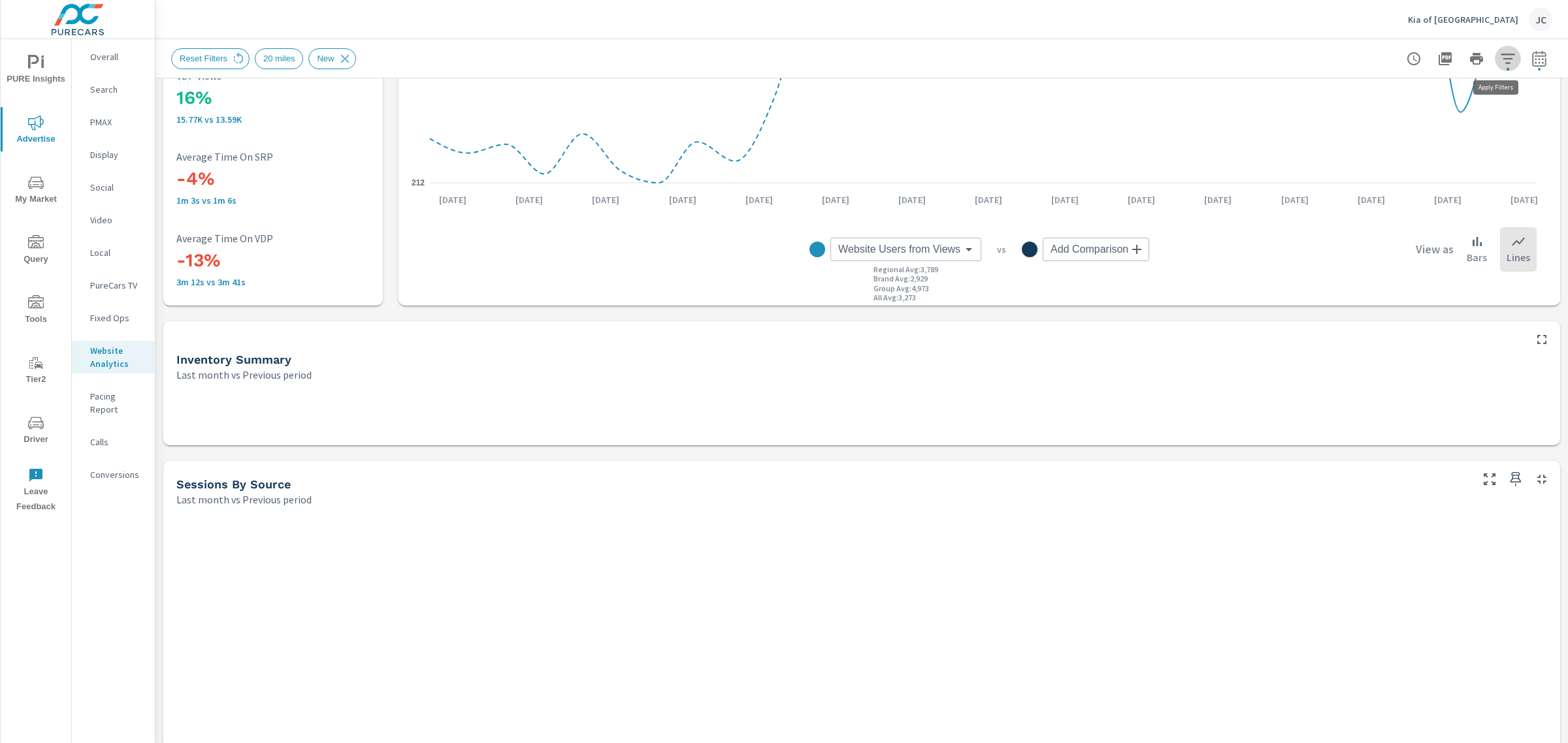
click at [1503, 63] on icon "button" at bounding box center [1507, 59] width 16 height 16
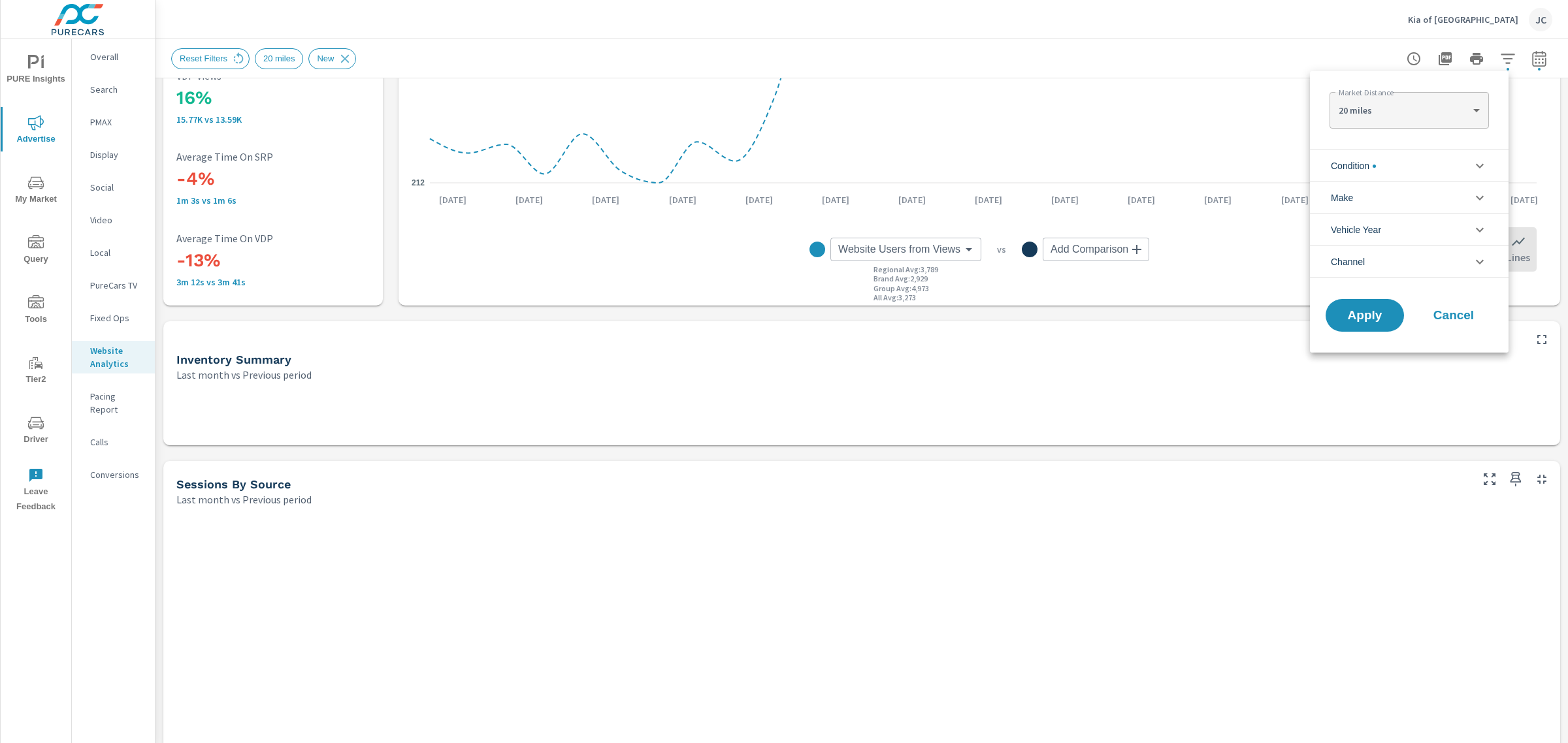
click at [1474, 160] on icon "filter options" at bounding box center [1479, 165] width 16 height 16
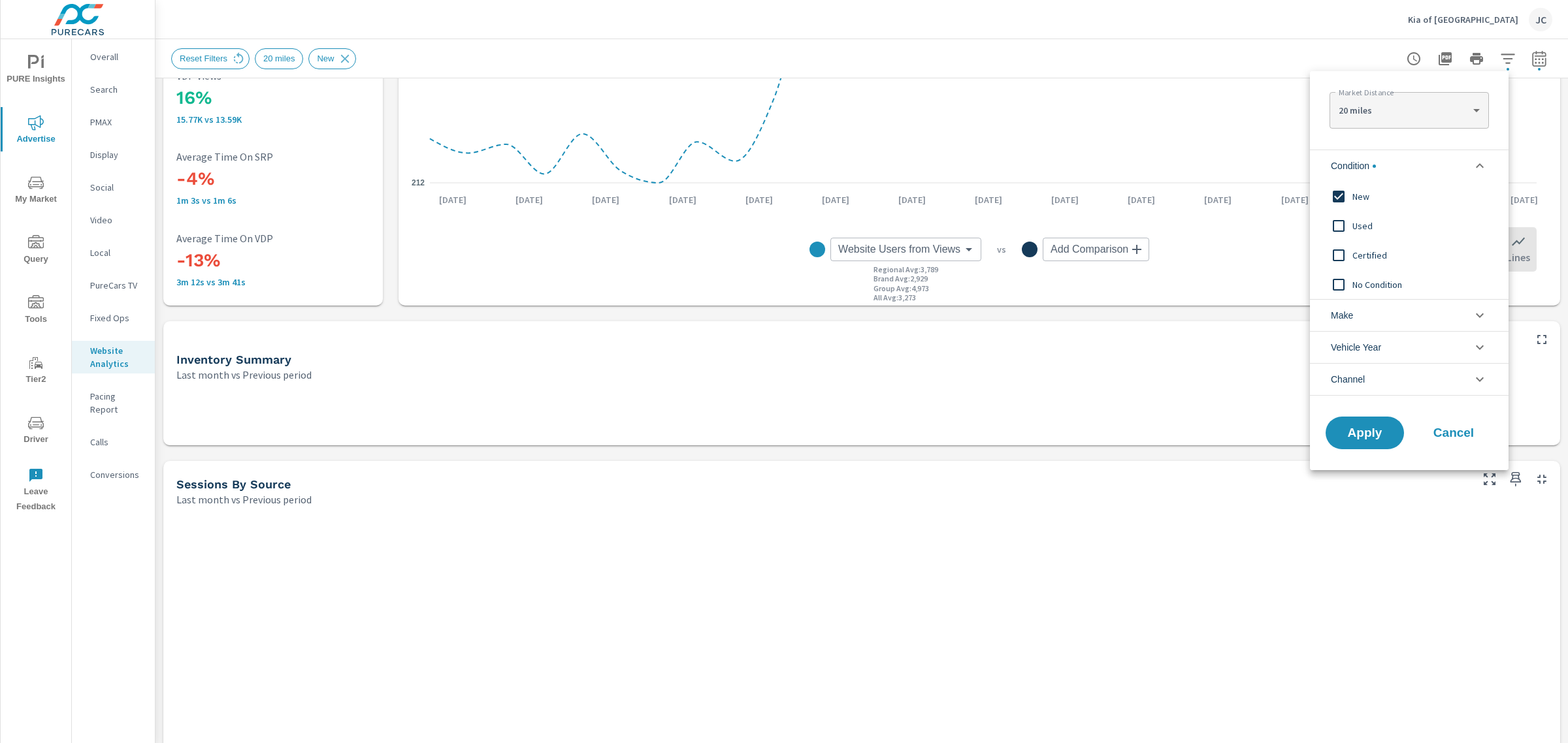
click at [1330, 198] on input "filter options" at bounding box center [1338, 197] width 27 height 27
click at [1351, 427] on span "Apply" at bounding box center [1364, 433] width 54 height 12
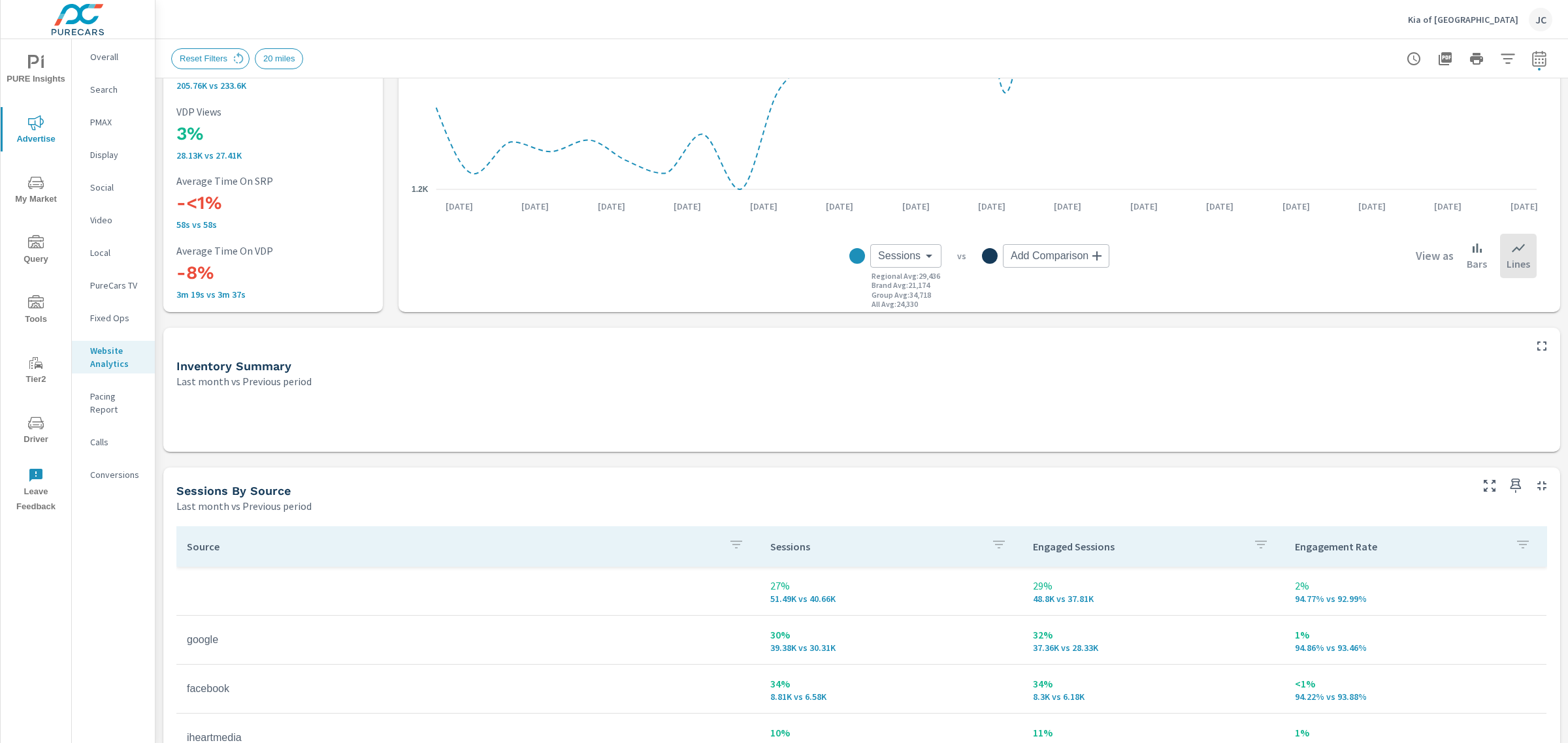
scroll to position [327, 0]
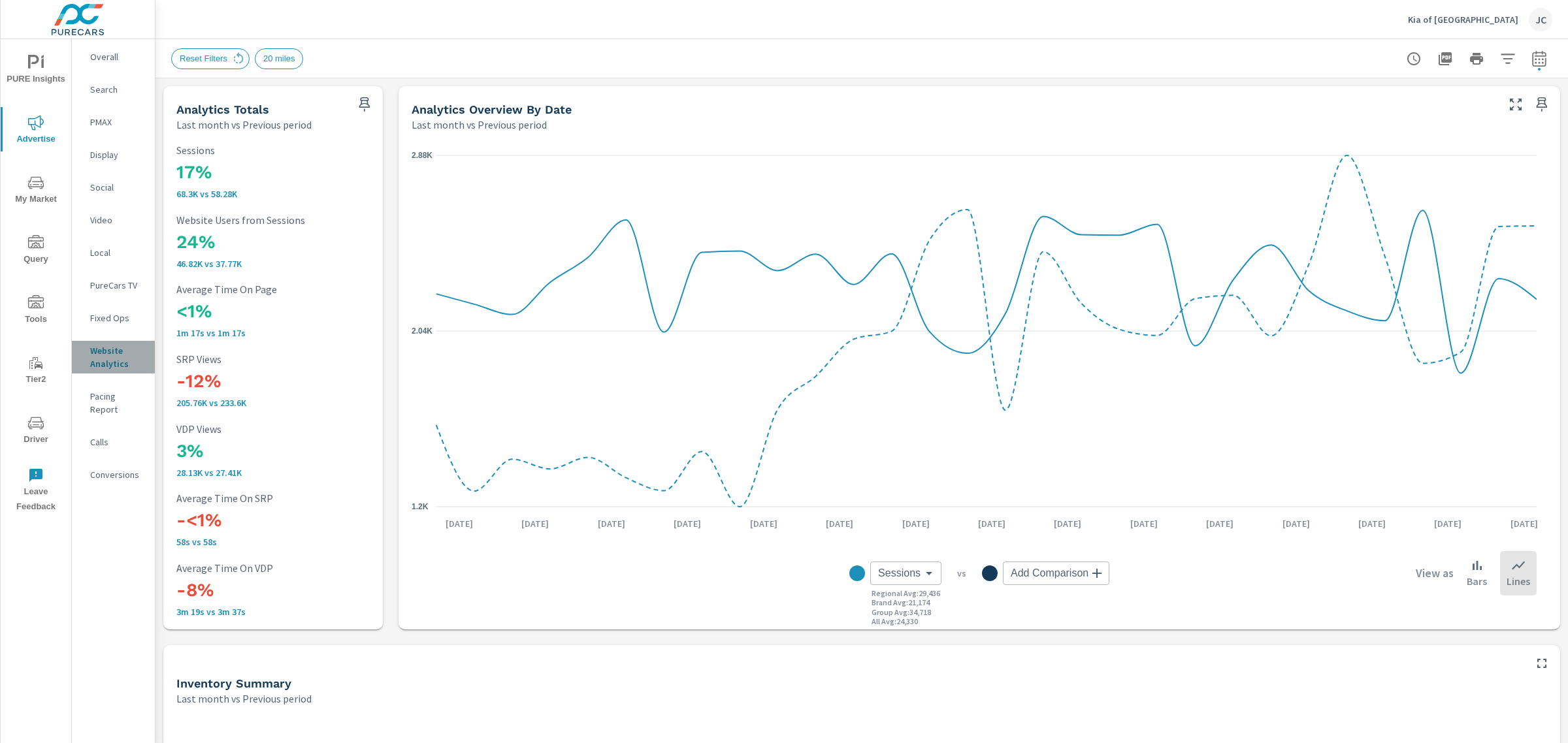
click at [93, 363] on p "Website Analytics" at bounding box center [117, 357] width 54 height 26
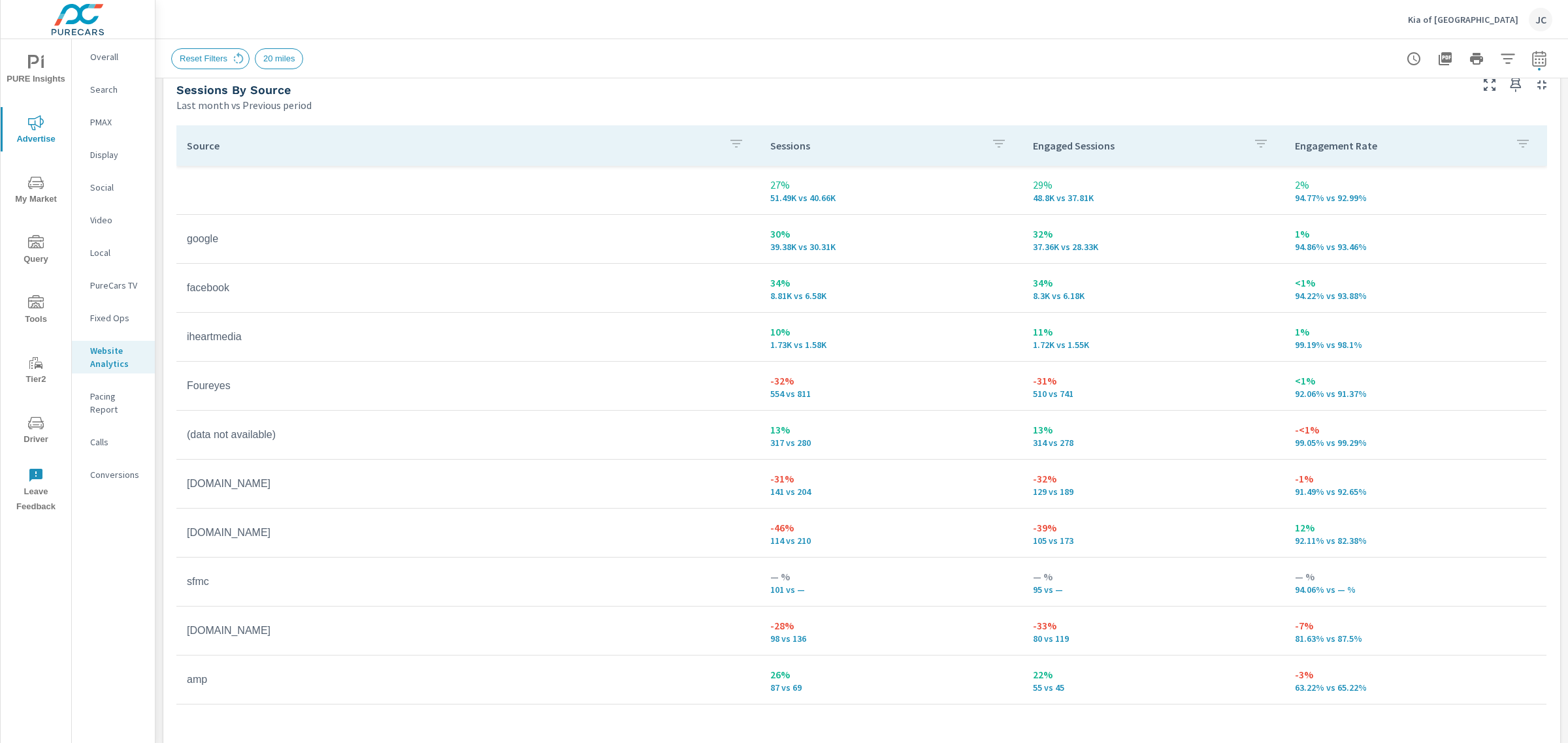
scroll to position [732, 0]
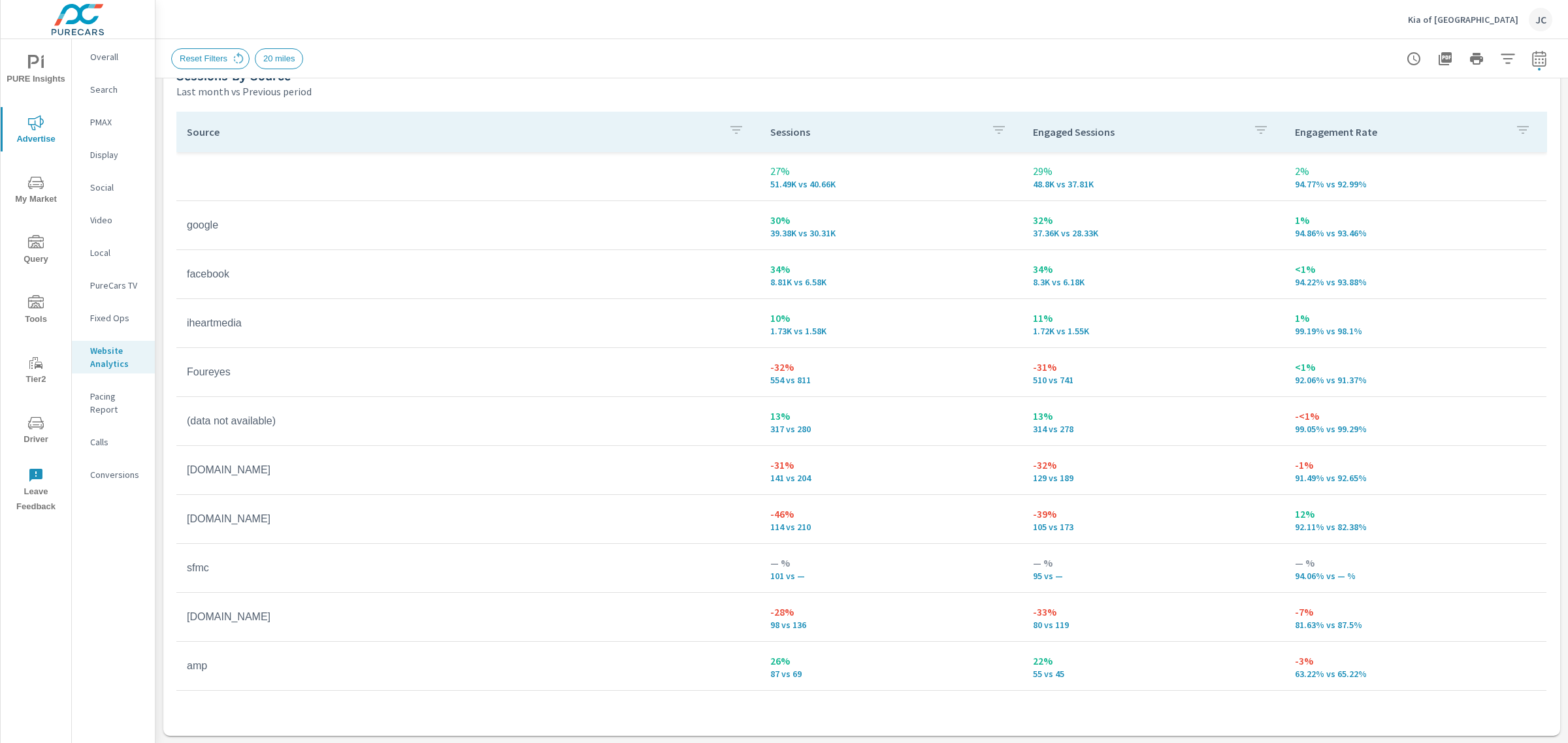
click at [1517, 131] on icon "button" at bounding box center [1522, 130] width 12 height 8
click at [1298, 102] on div at bounding box center [784, 371] width 1568 height 743
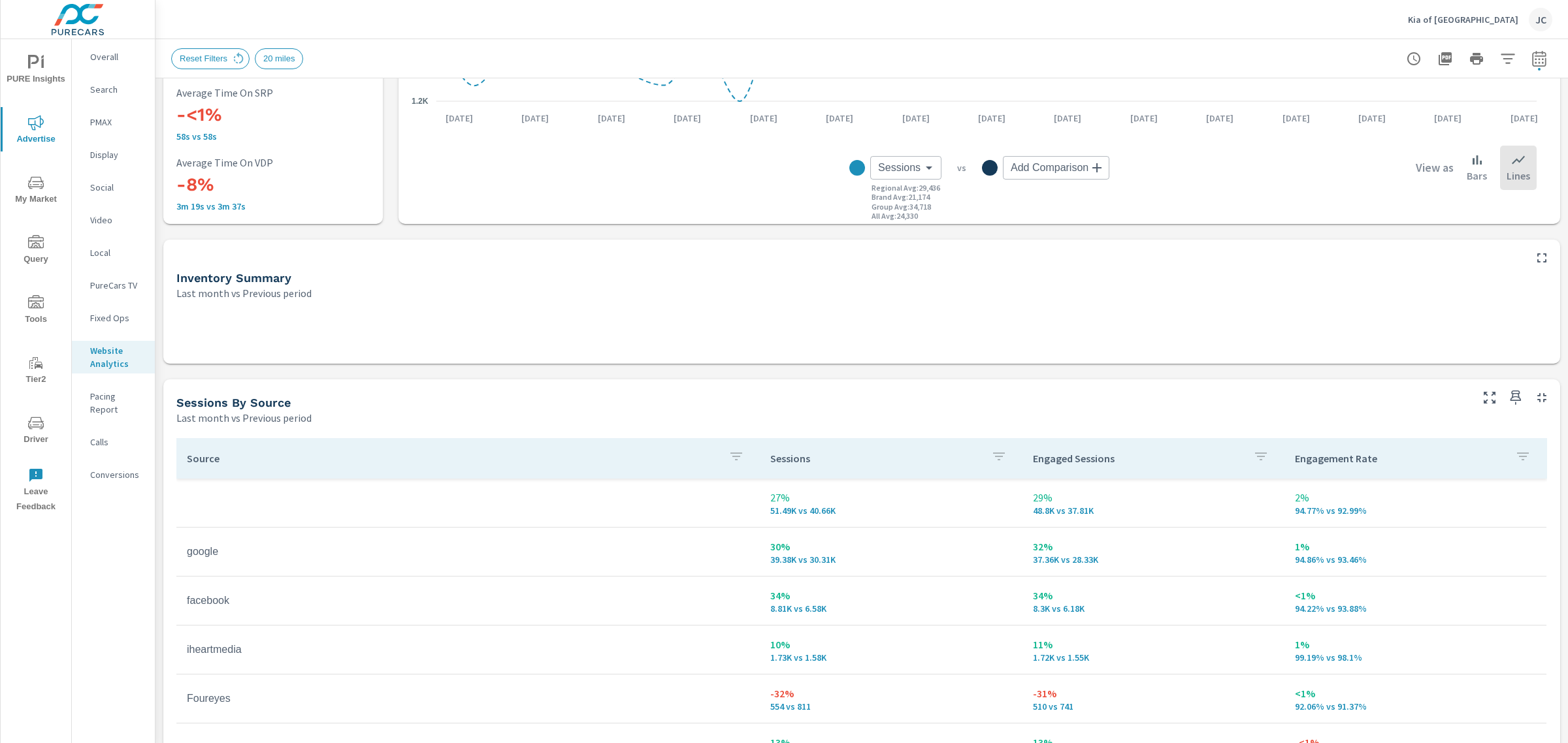
scroll to position [324, 0]
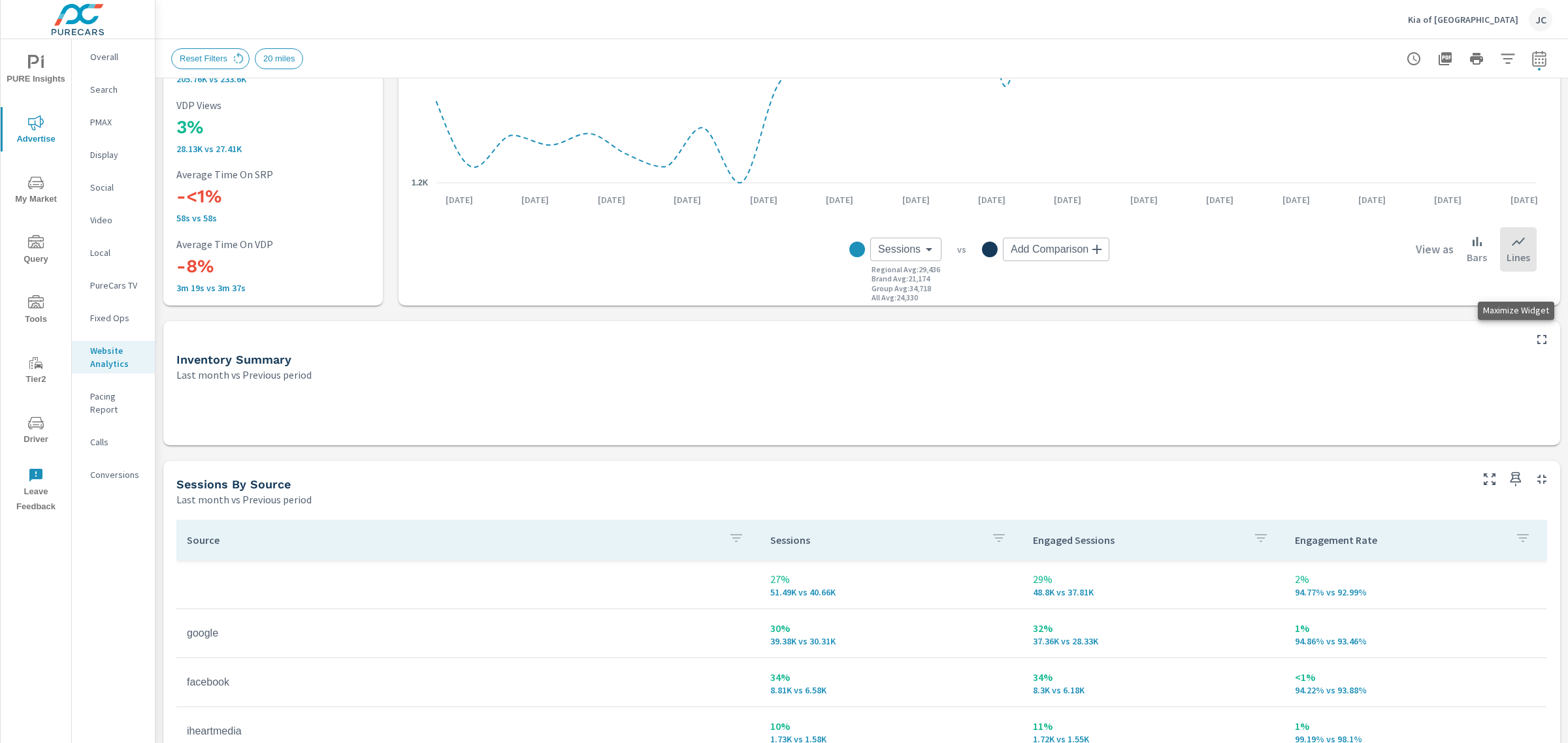
click at [1534, 335] on icon "button" at bounding box center [1541, 339] width 16 height 16
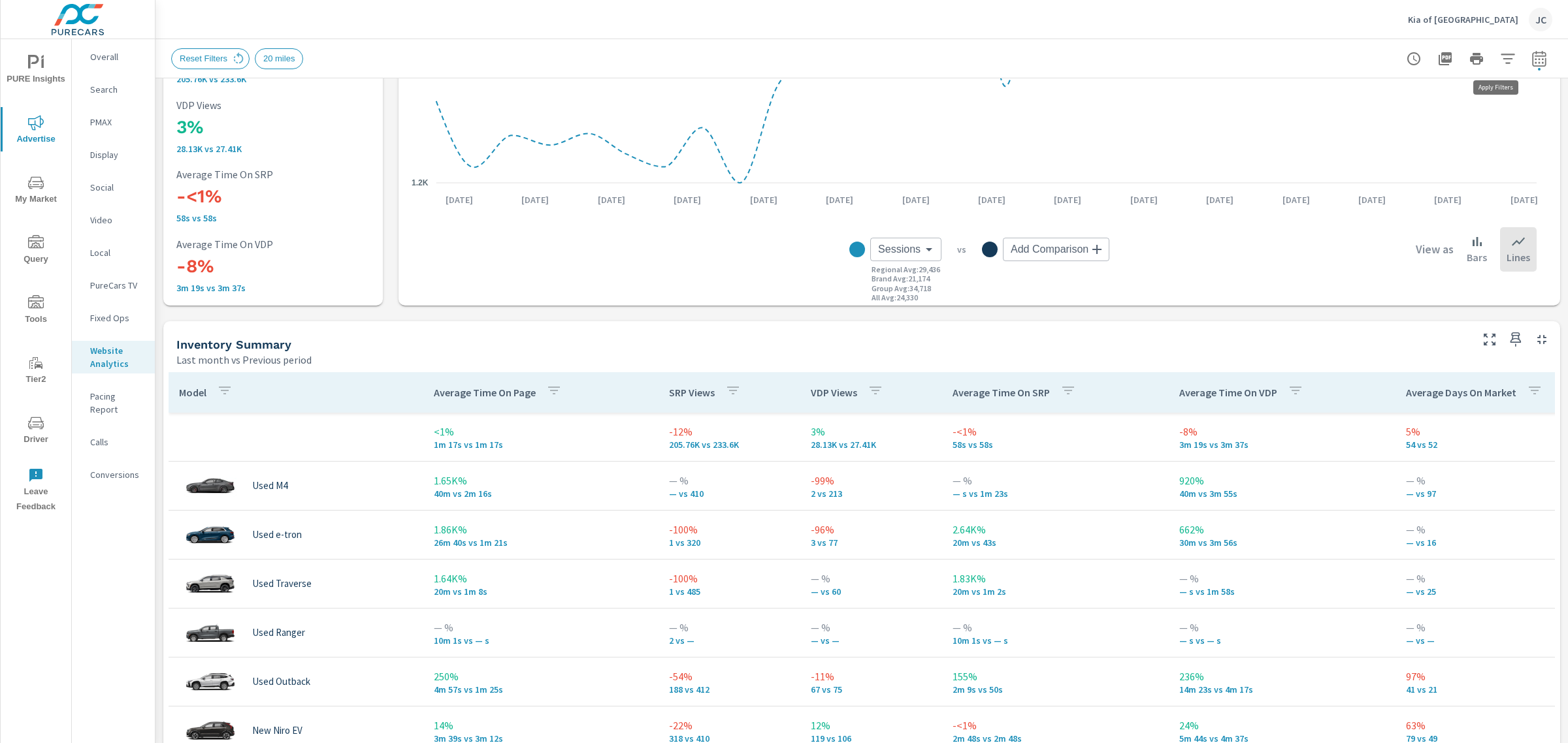
click at [1500, 60] on icon "button" at bounding box center [1507, 59] width 16 height 16
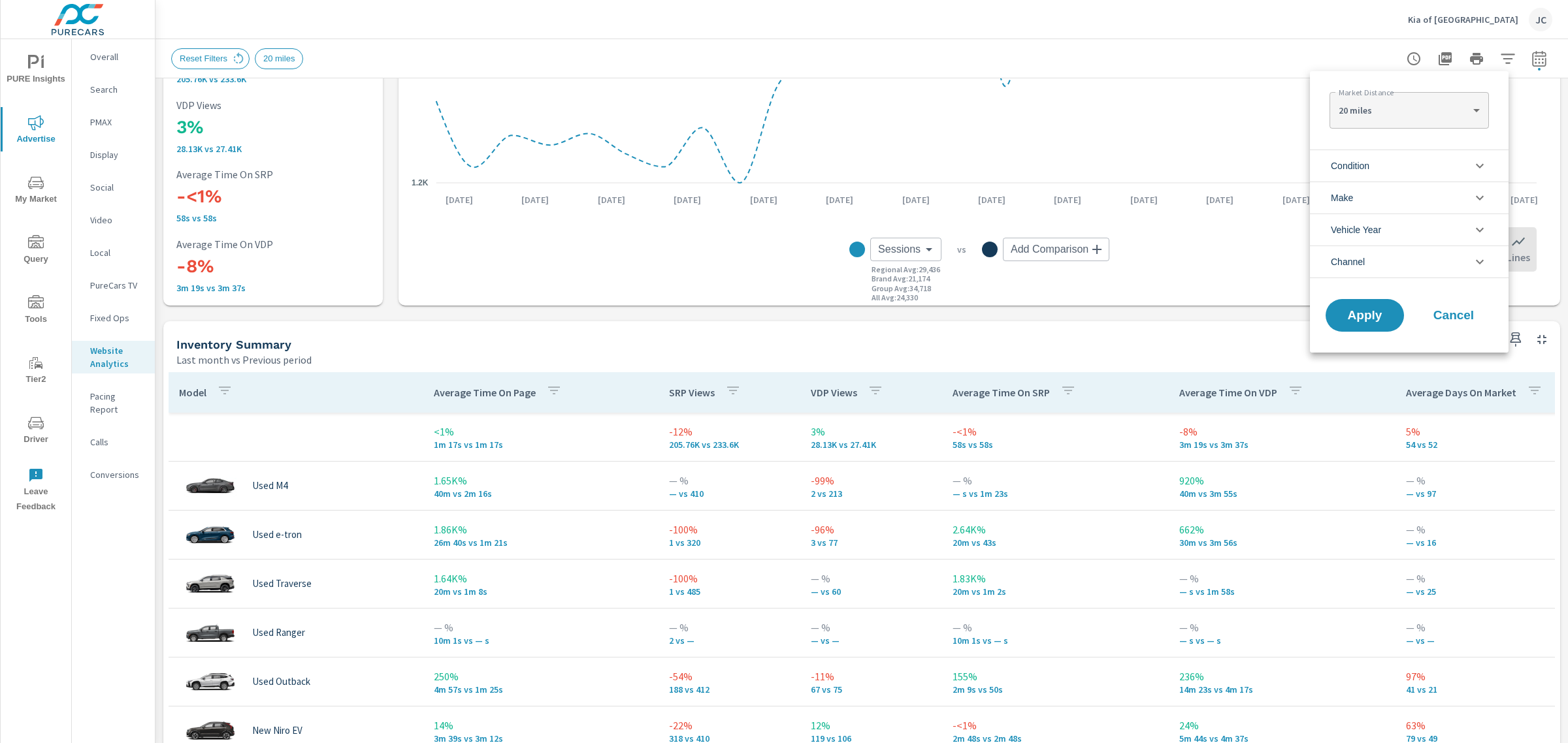
click at [1431, 170] on li "Condition" at bounding box center [1409, 165] width 199 height 32
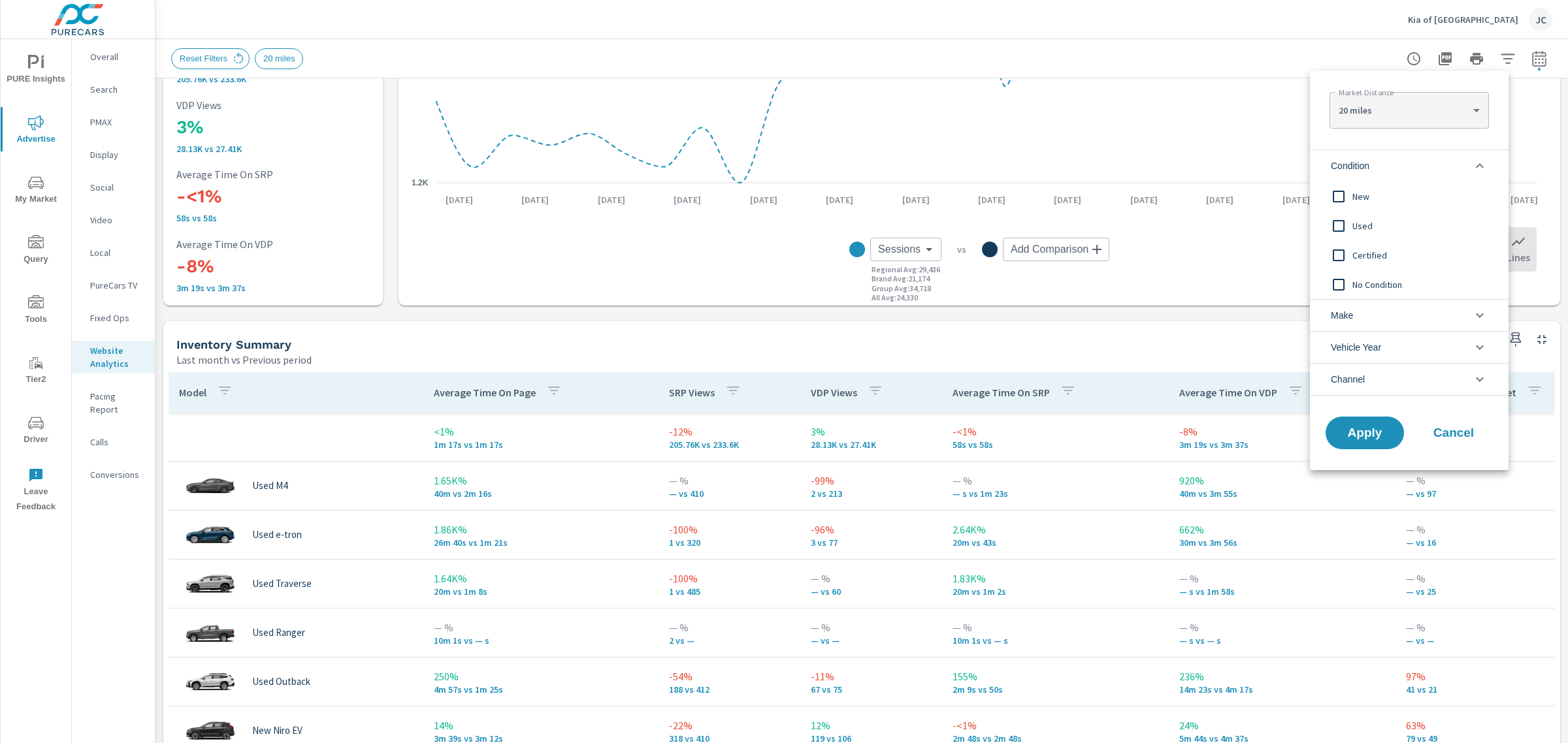
click at [1328, 186] on input "filter options" at bounding box center [1338, 197] width 27 height 27
click at [1385, 428] on span "Apply" at bounding box center [1364, 433] width 54 height 12
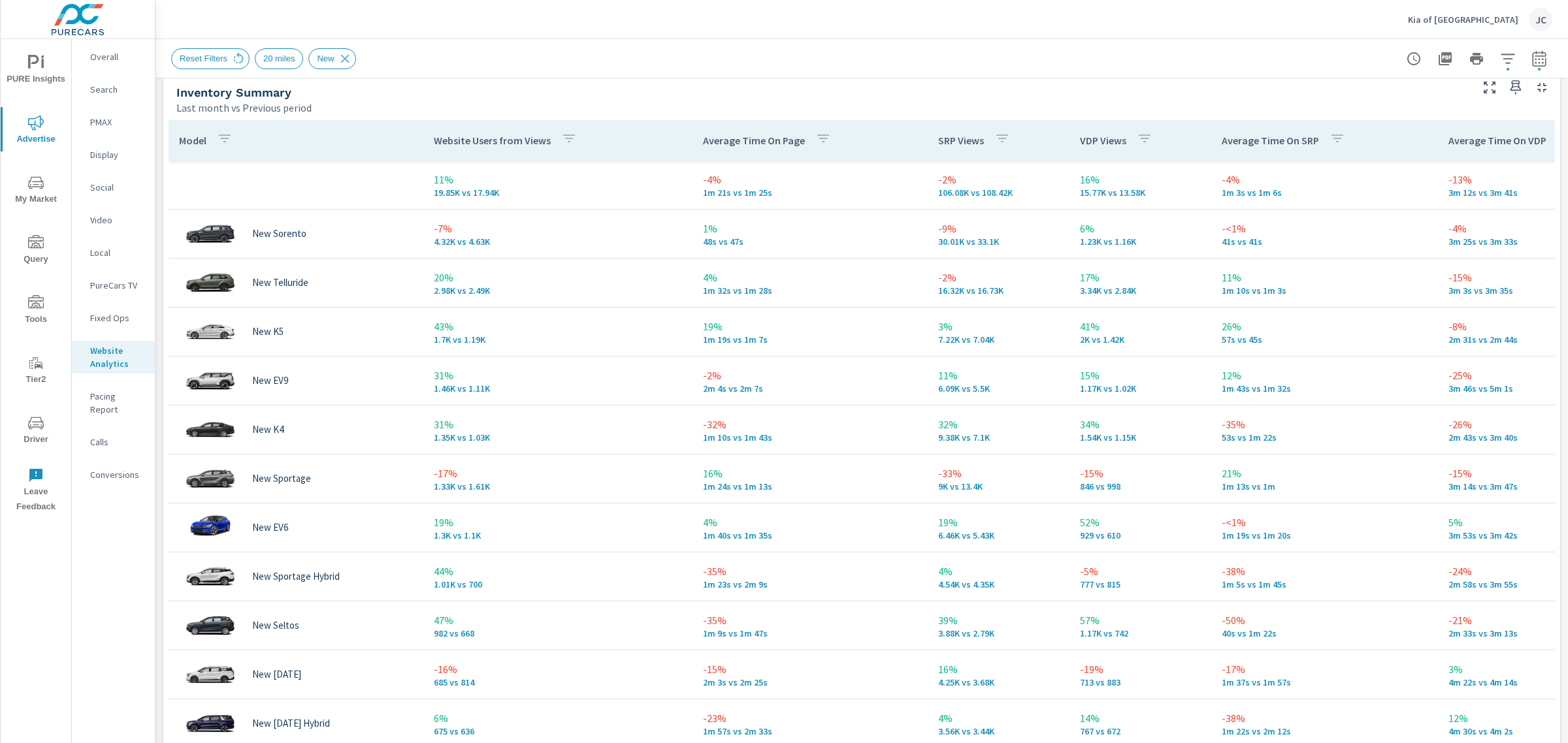
scroll to position [570, 0]
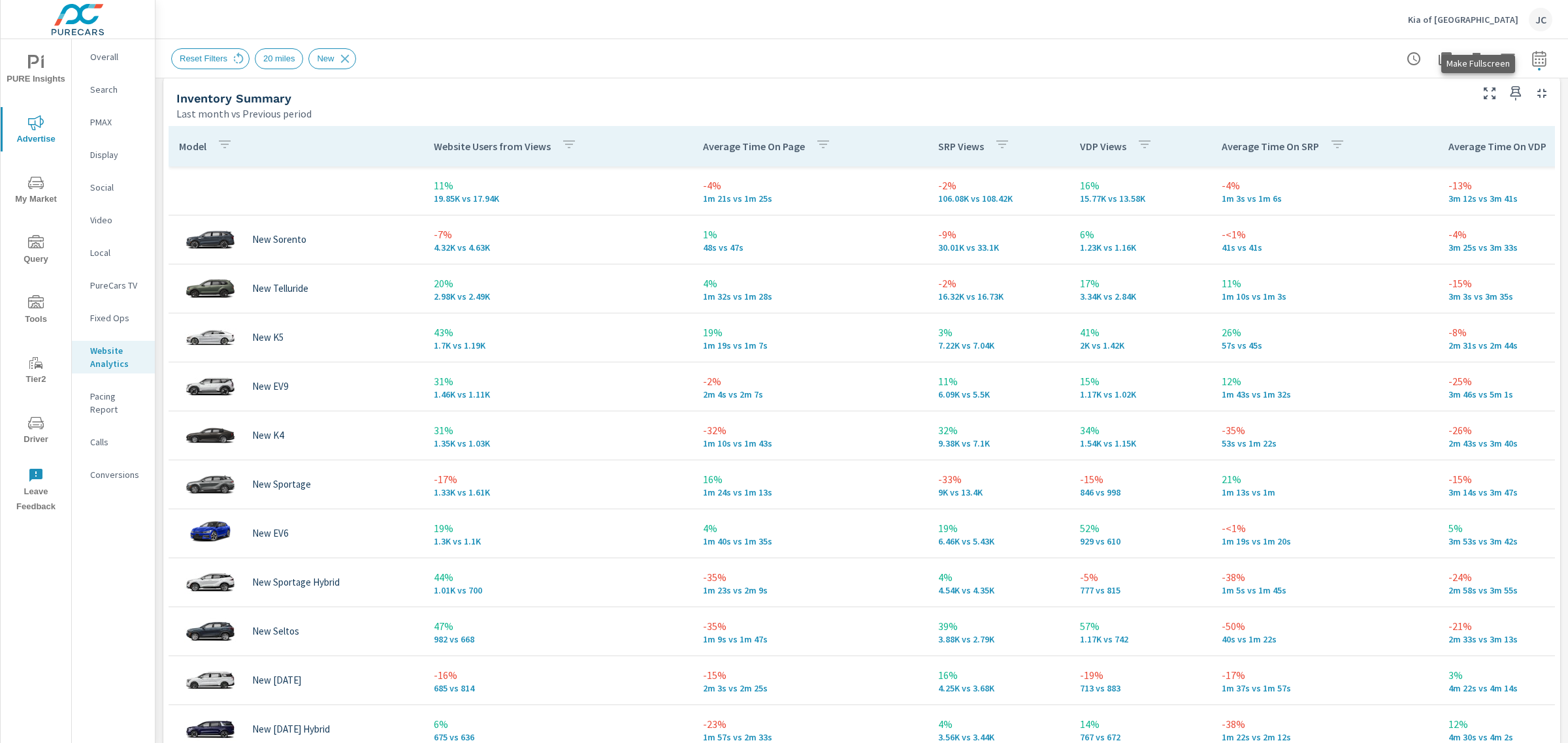
click at [1484, 88] on icon "button" at bounding box center [1489, 93] width 12 height 12
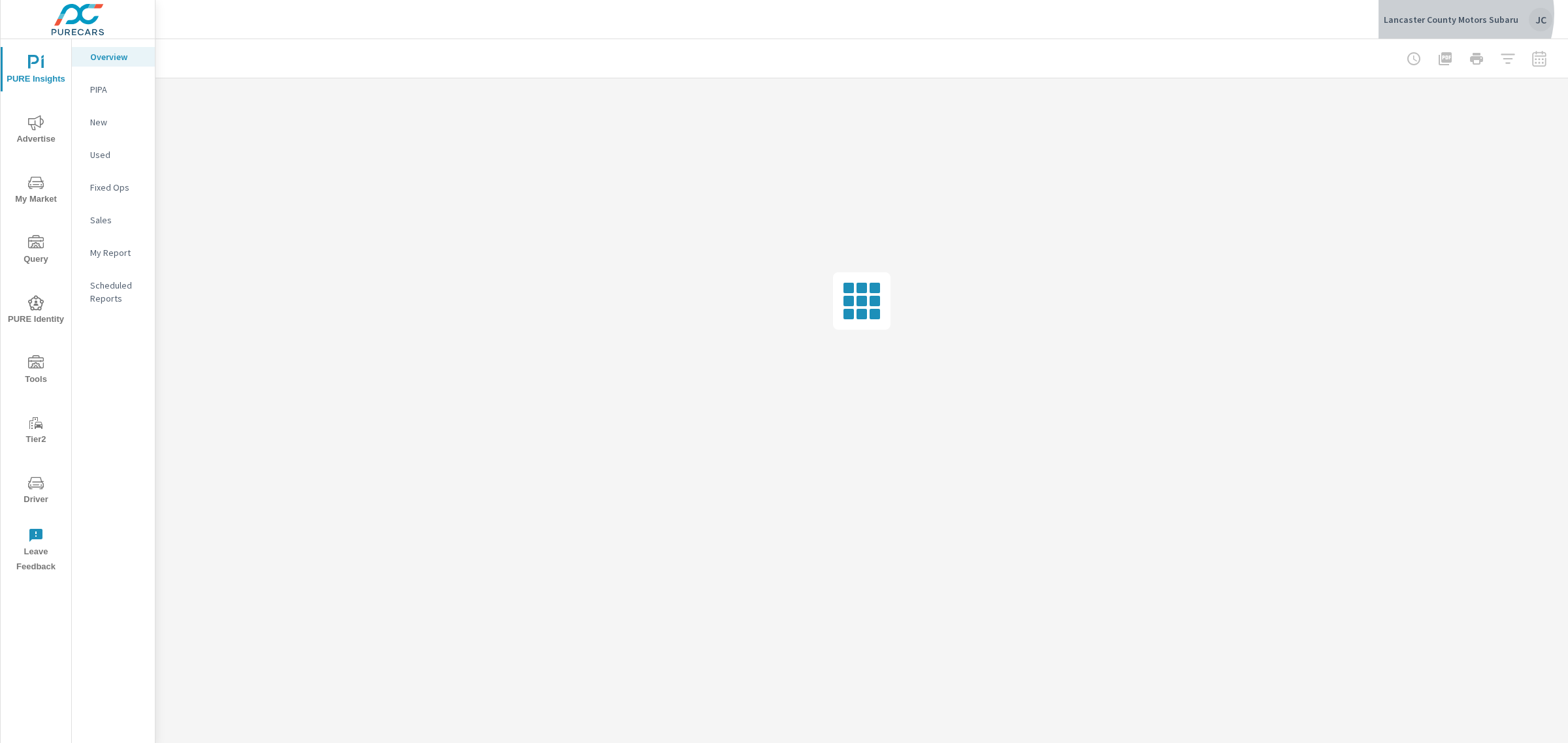
click at [1464, 14] on p "Lancaster County Motors Subaru" at bounding box center [1451, 19] width 135 height 12
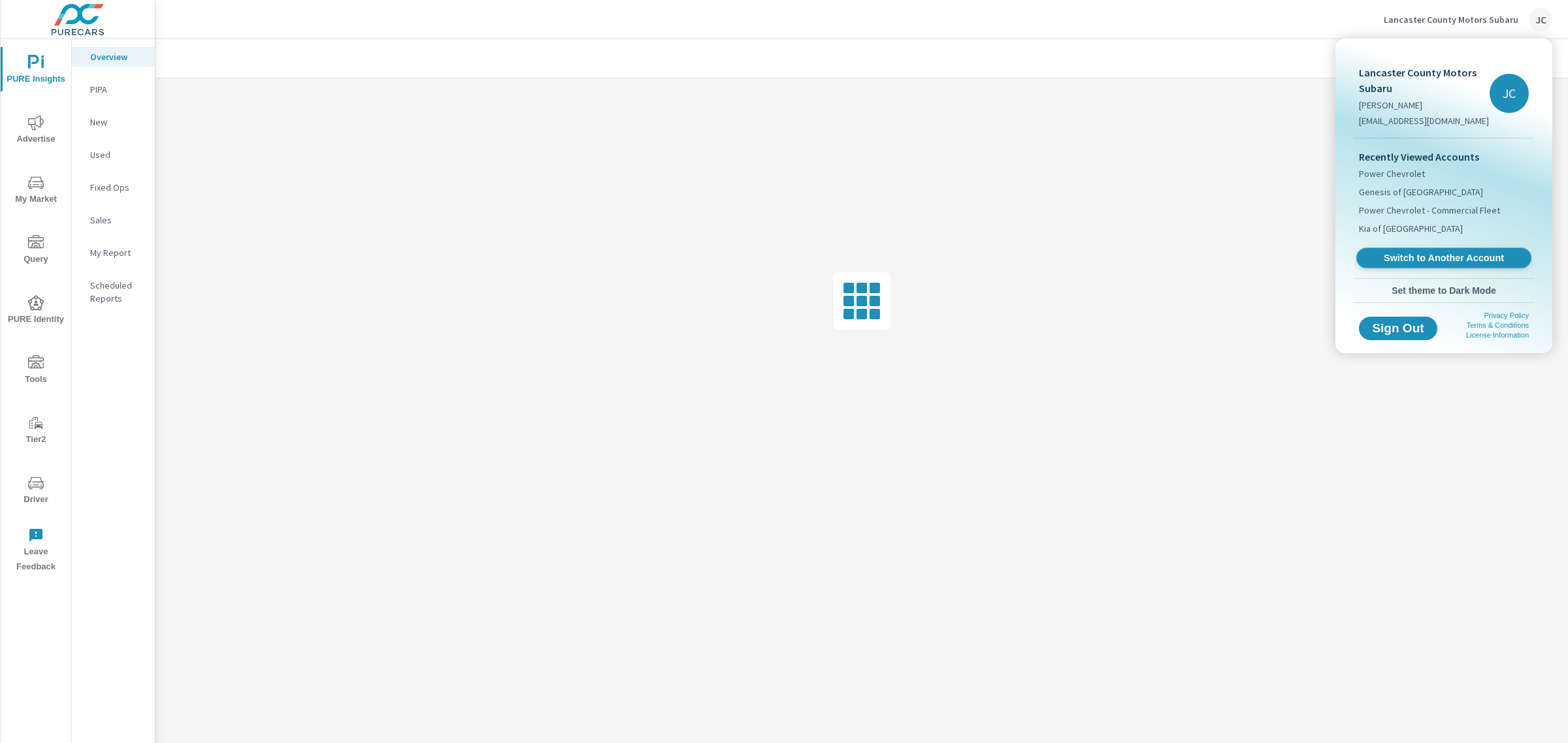
click at [1375, 259] on span "Switch to Another Account" at bounding box center [1443, 258] width 160 height 12
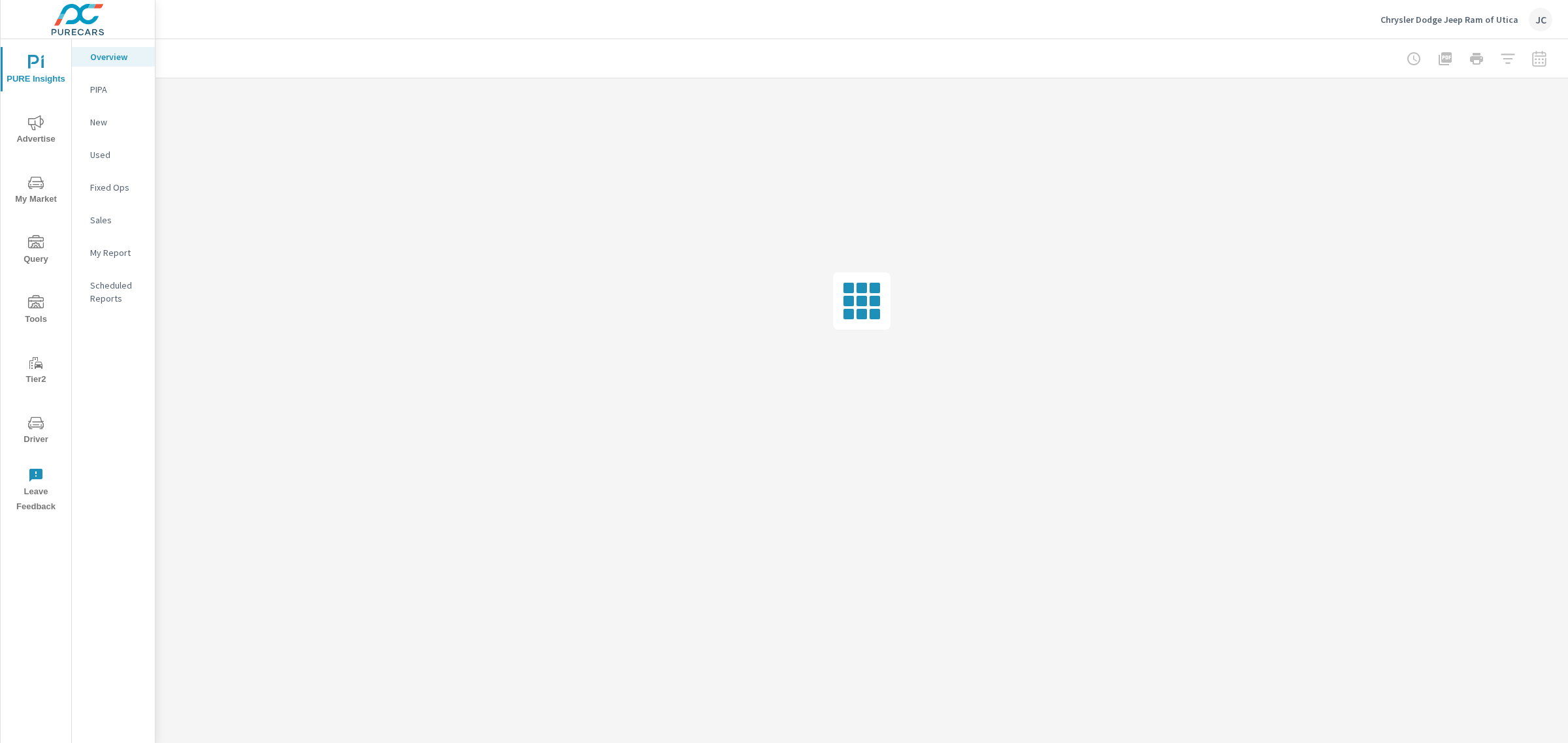
click at [30, 437] on span "Driver" at bounding box center [36, 431] width 63 height 32
